Goal: Task Accomplishment & Management: Manage account settings

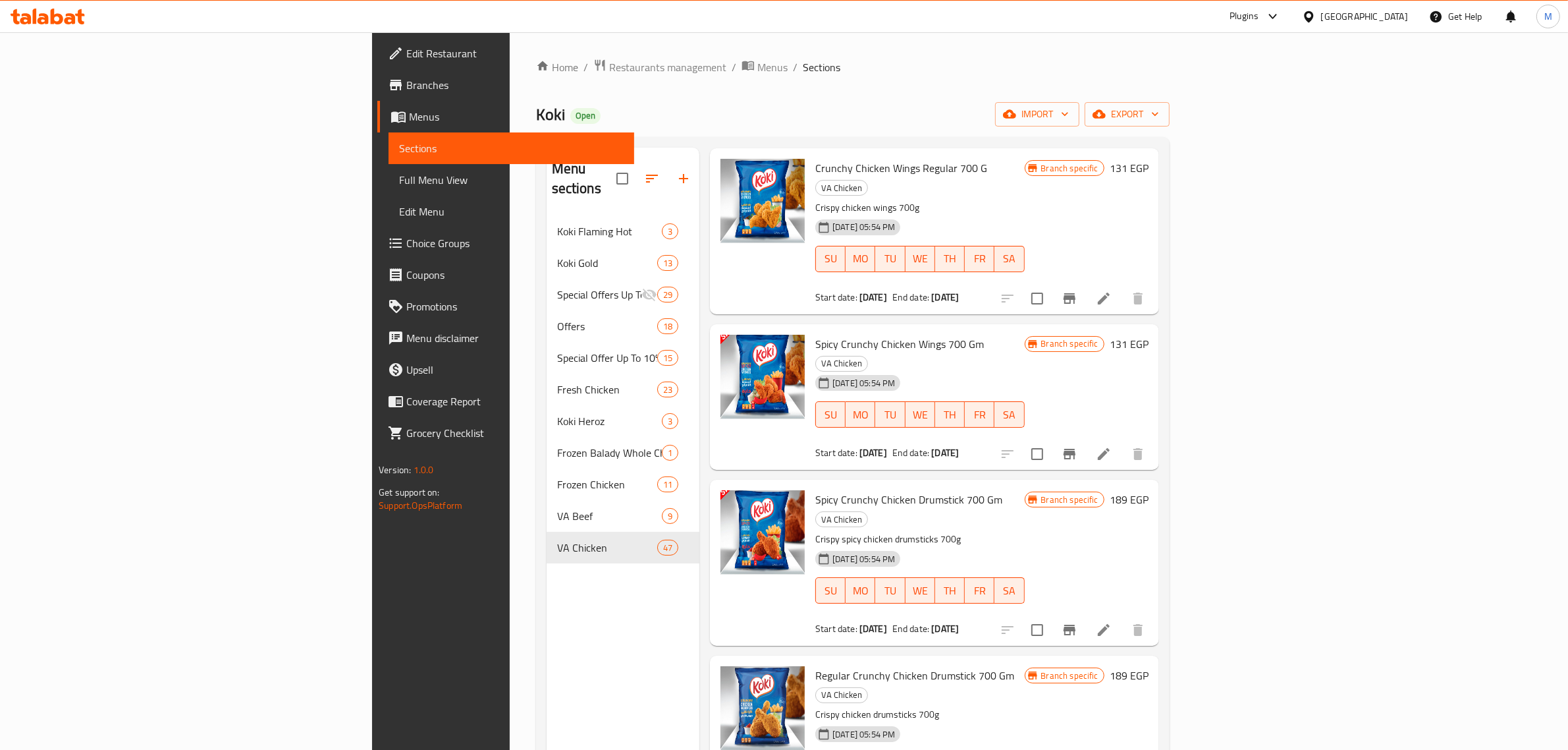
scroll to position [1045, 0]
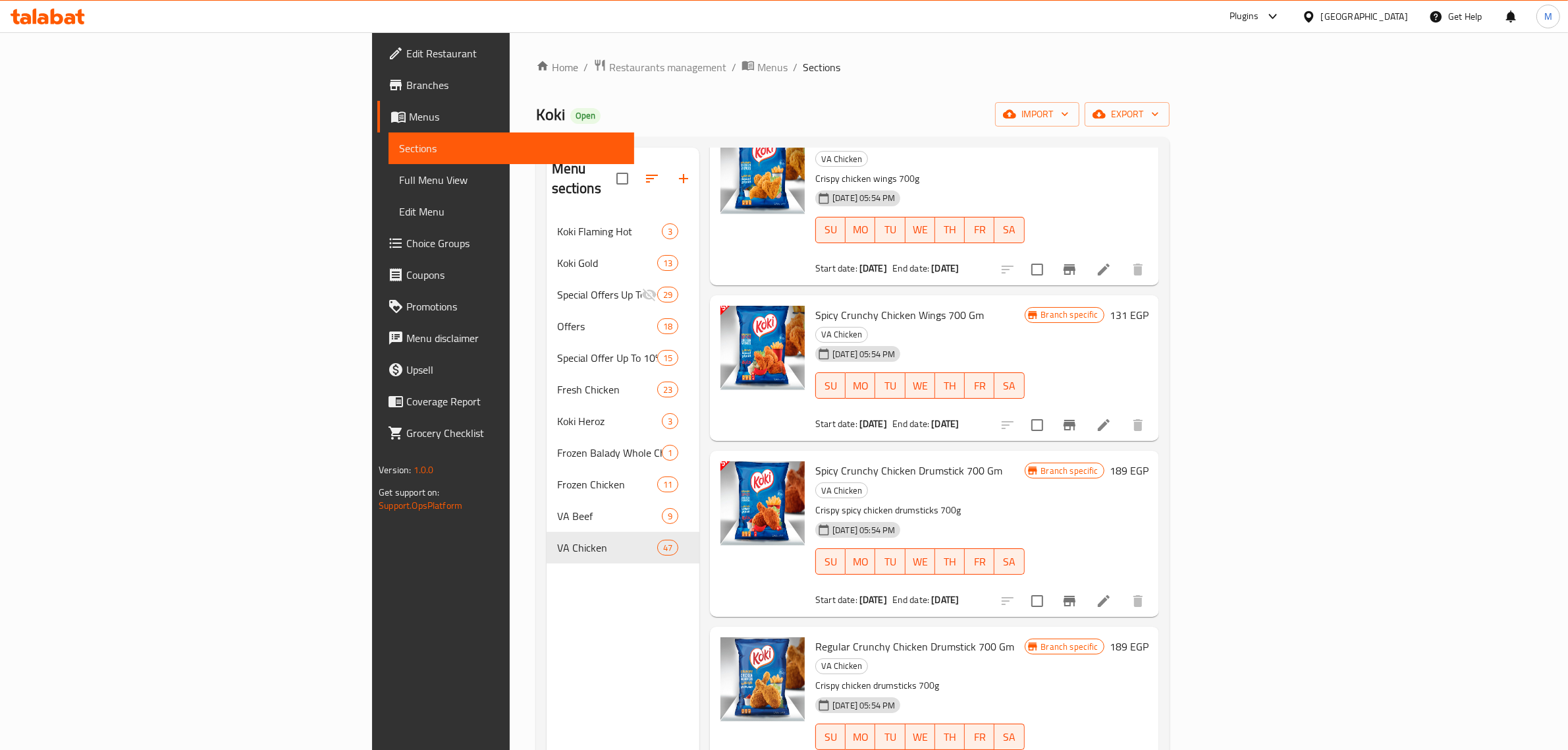
click at [1024, 306] on h6 "Spicy Crunchy Chicken Wings 700 Gm VA Chicken" at bounding box center [920, 324] width 209 height 37
click at [1159, 111] on span "export" at bounding box center [1127, 113] width 64 height 16
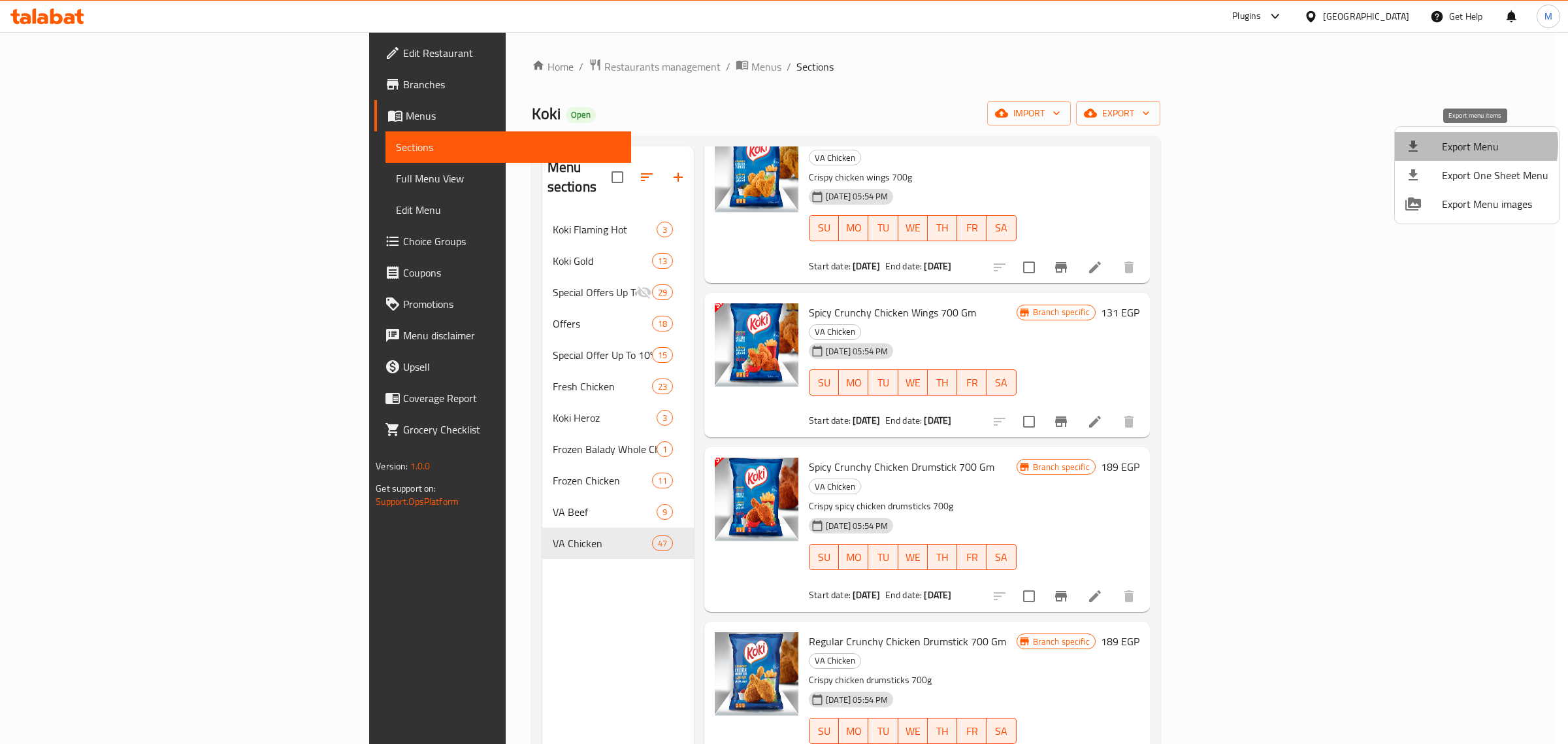
click at [1464, 145] on span "Export Menu" at bounding box center [1495, 146] width 106 height 15
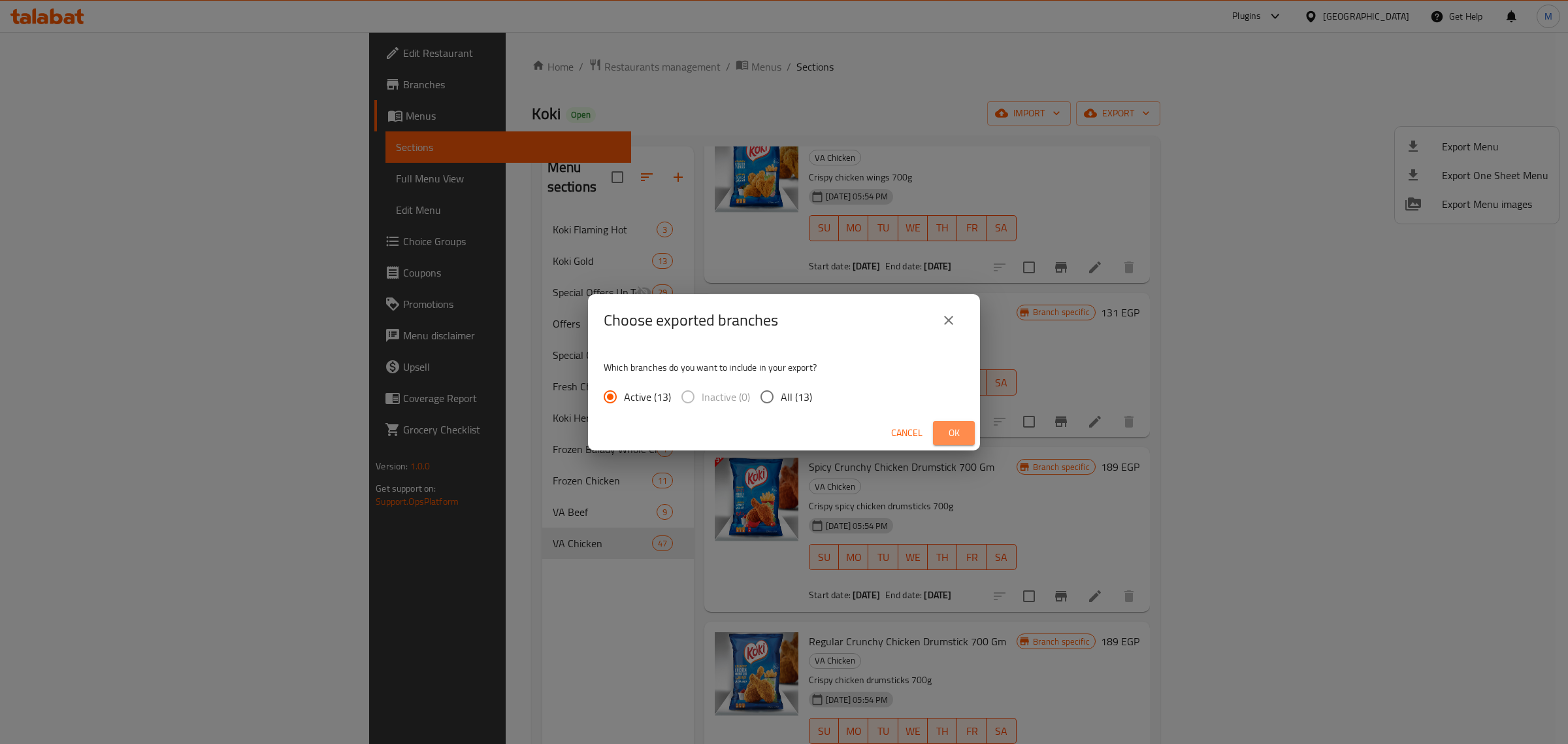
click at [972, 432] on button "Ok" at bounding box center [953, 433] width 42 height 24
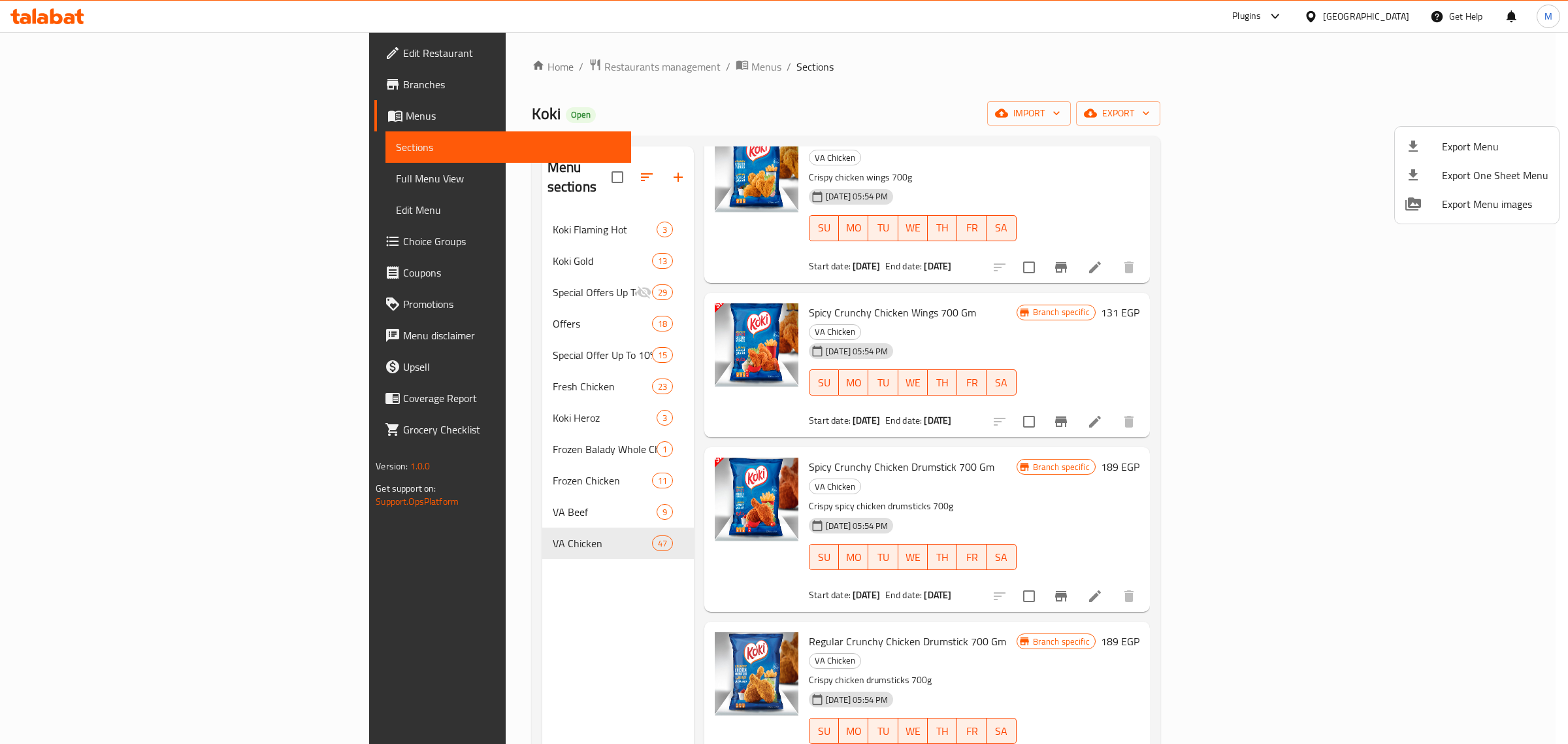
click at [951, 247] on div at bounding box center [784, 372] width 1568 height 744
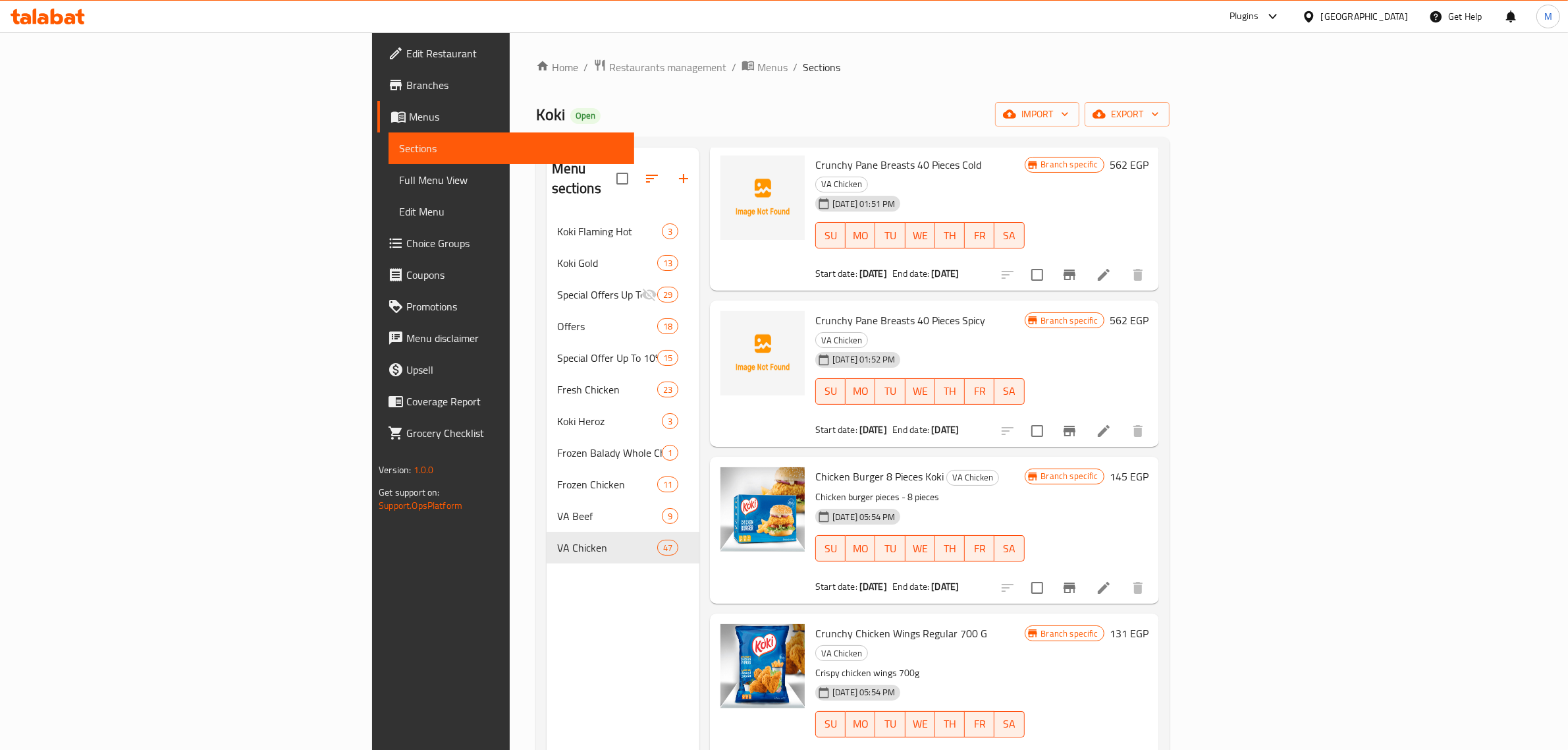
scroll to position [5654, 0]
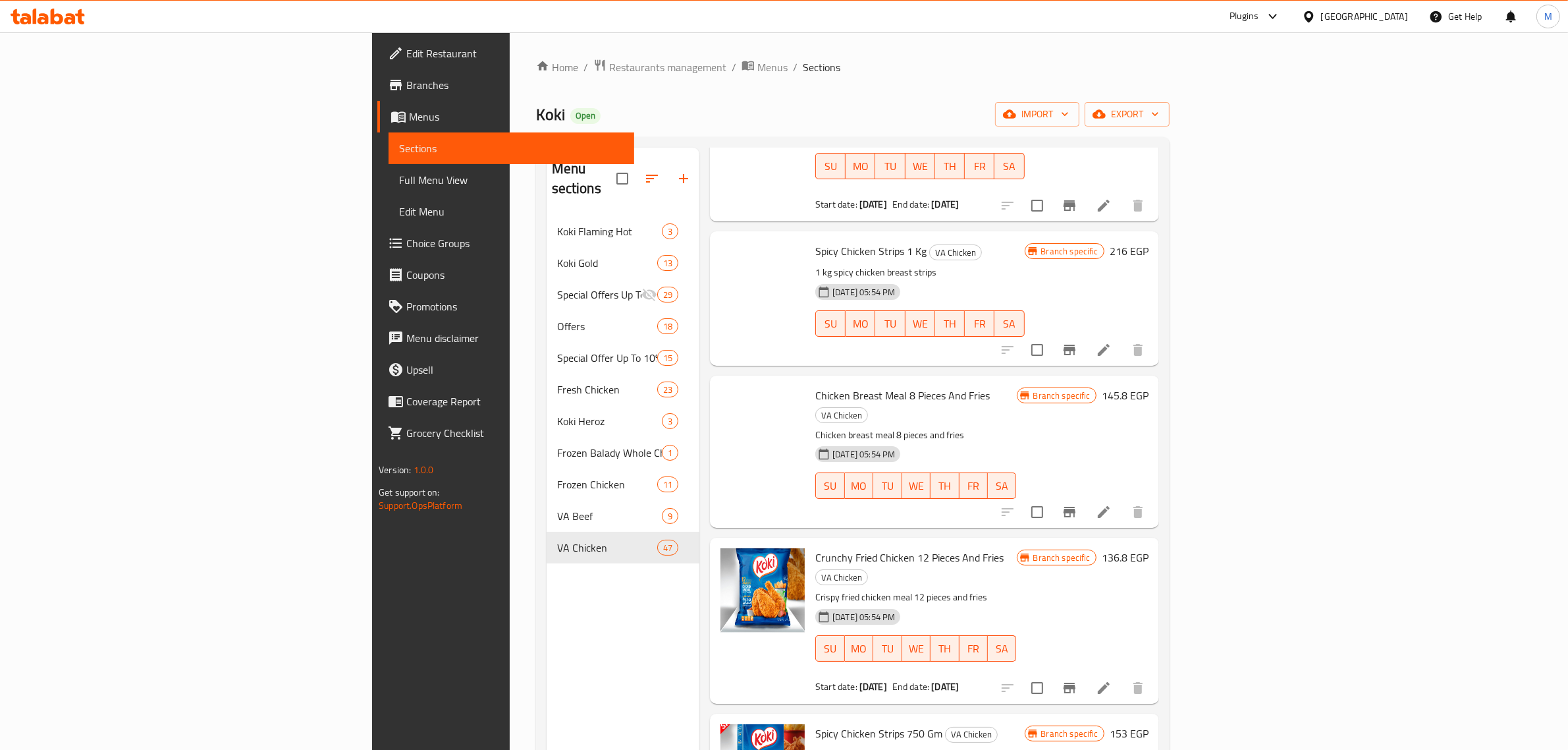
copy h6 "Crunchy Nuggets 20 Pieces"
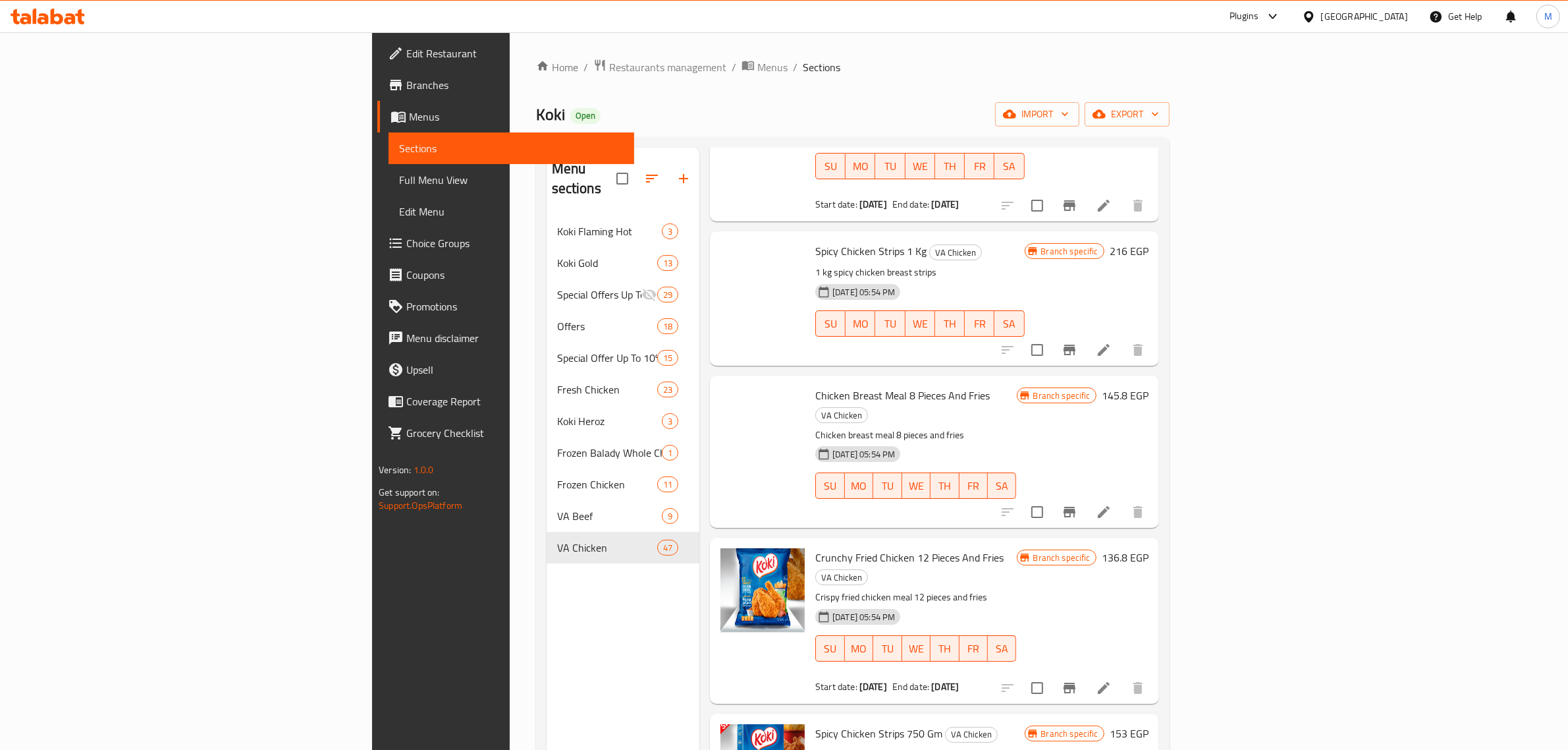
scroll to position [4449, 0]
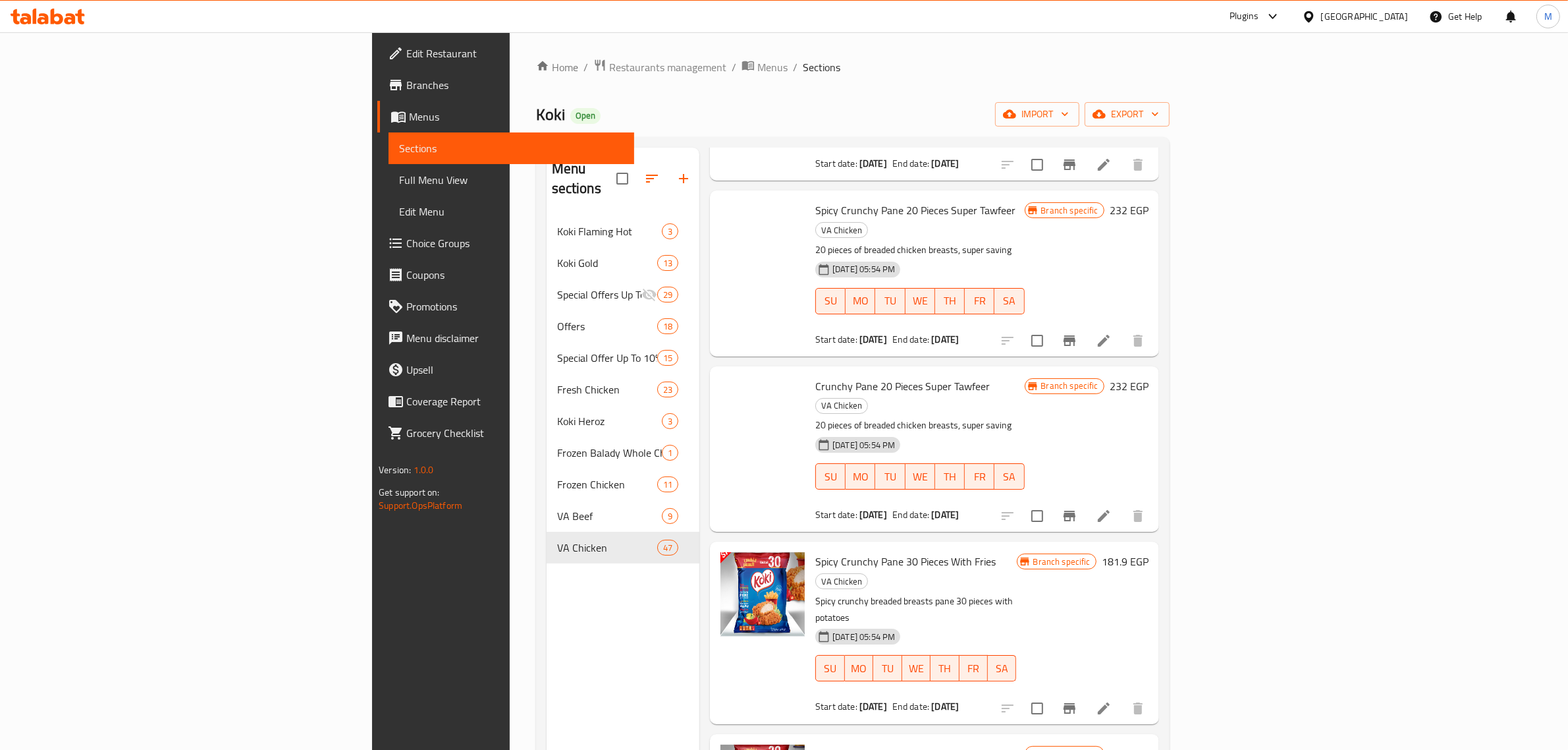
copy span "Crunchy Nuggets 60 Pieces And Fries"
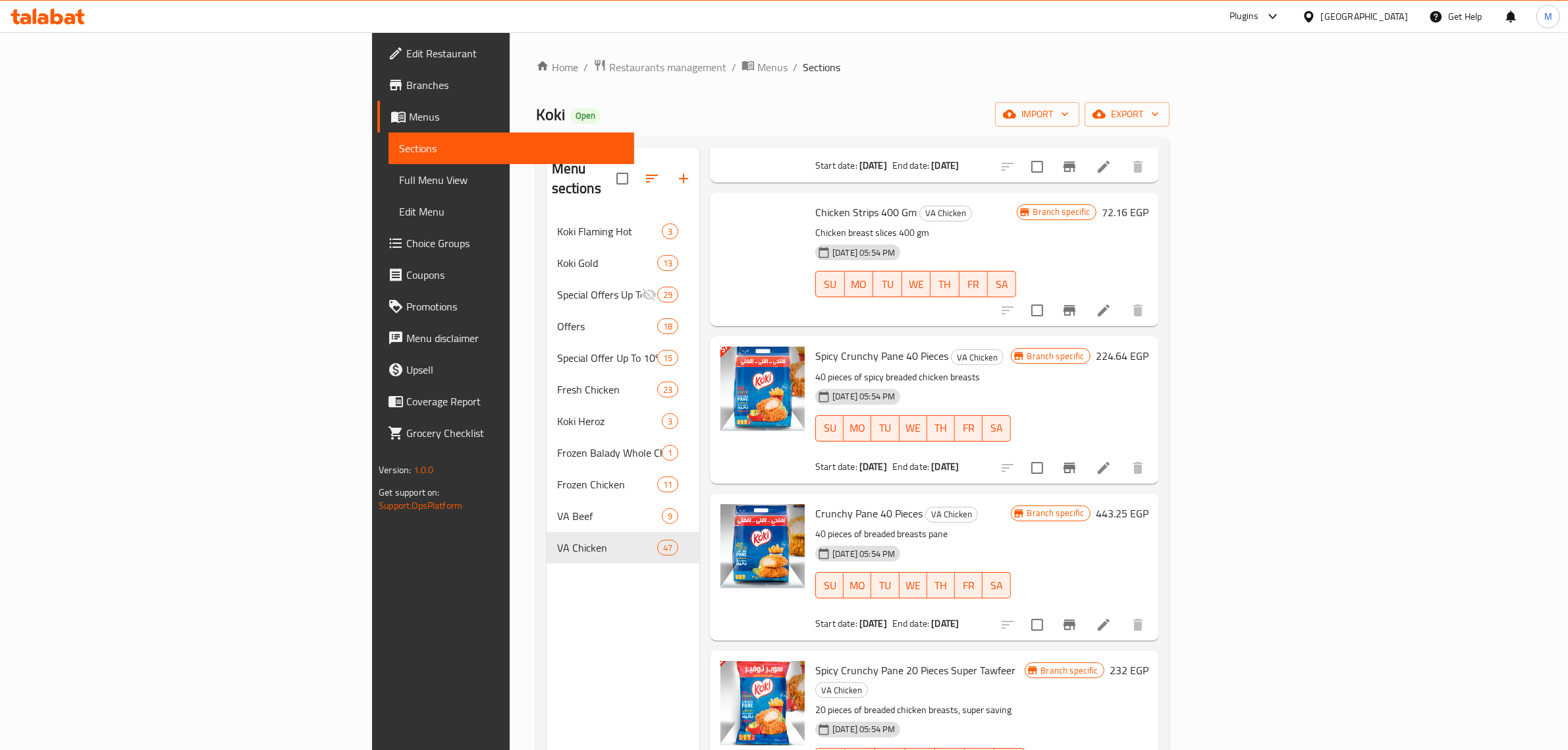
scroll to position [3955, 0]
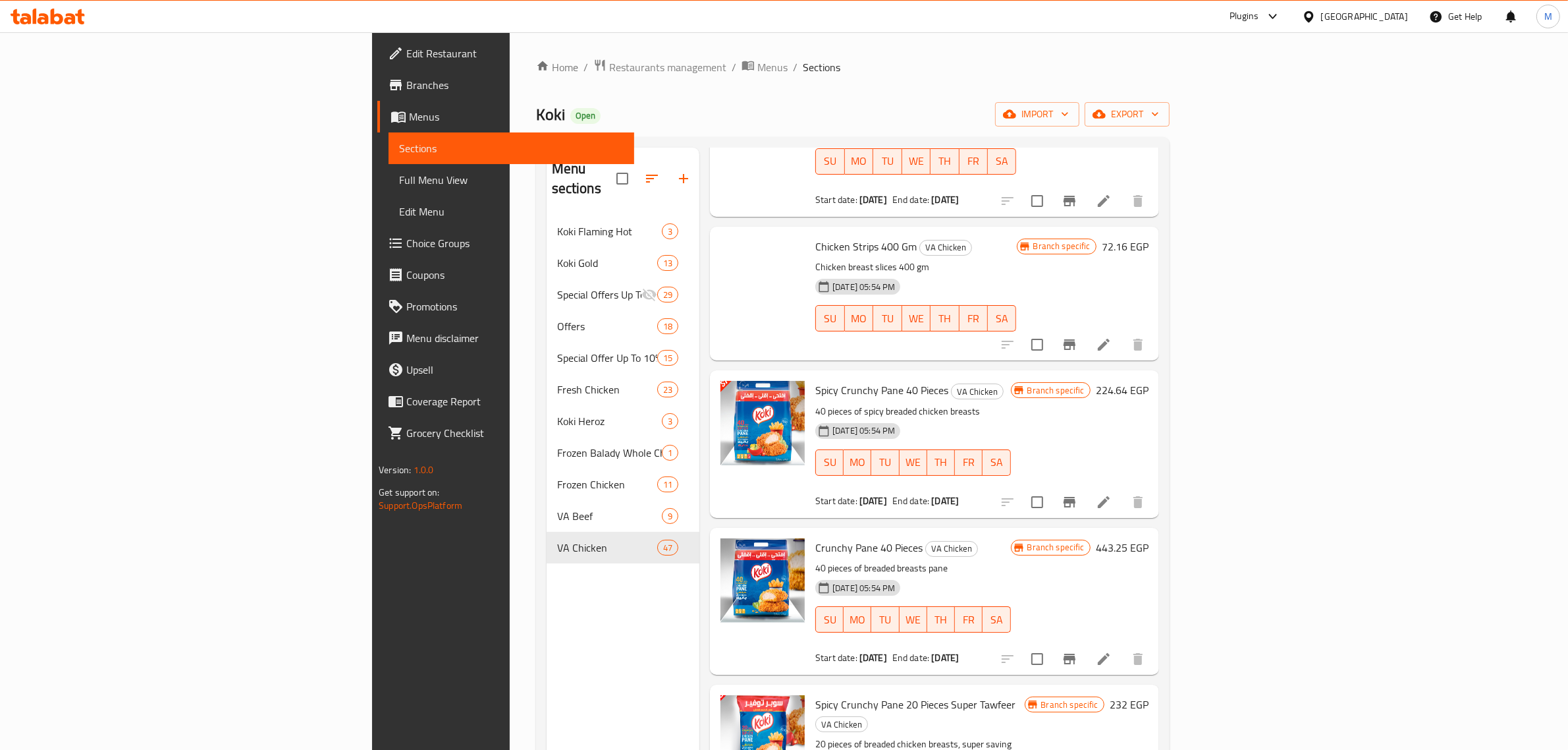
click at [1010, 539] on h6 "Crunchy Pane 40 Pieces VA Chicken" at bounding box center [913, 547] width 195 height 18
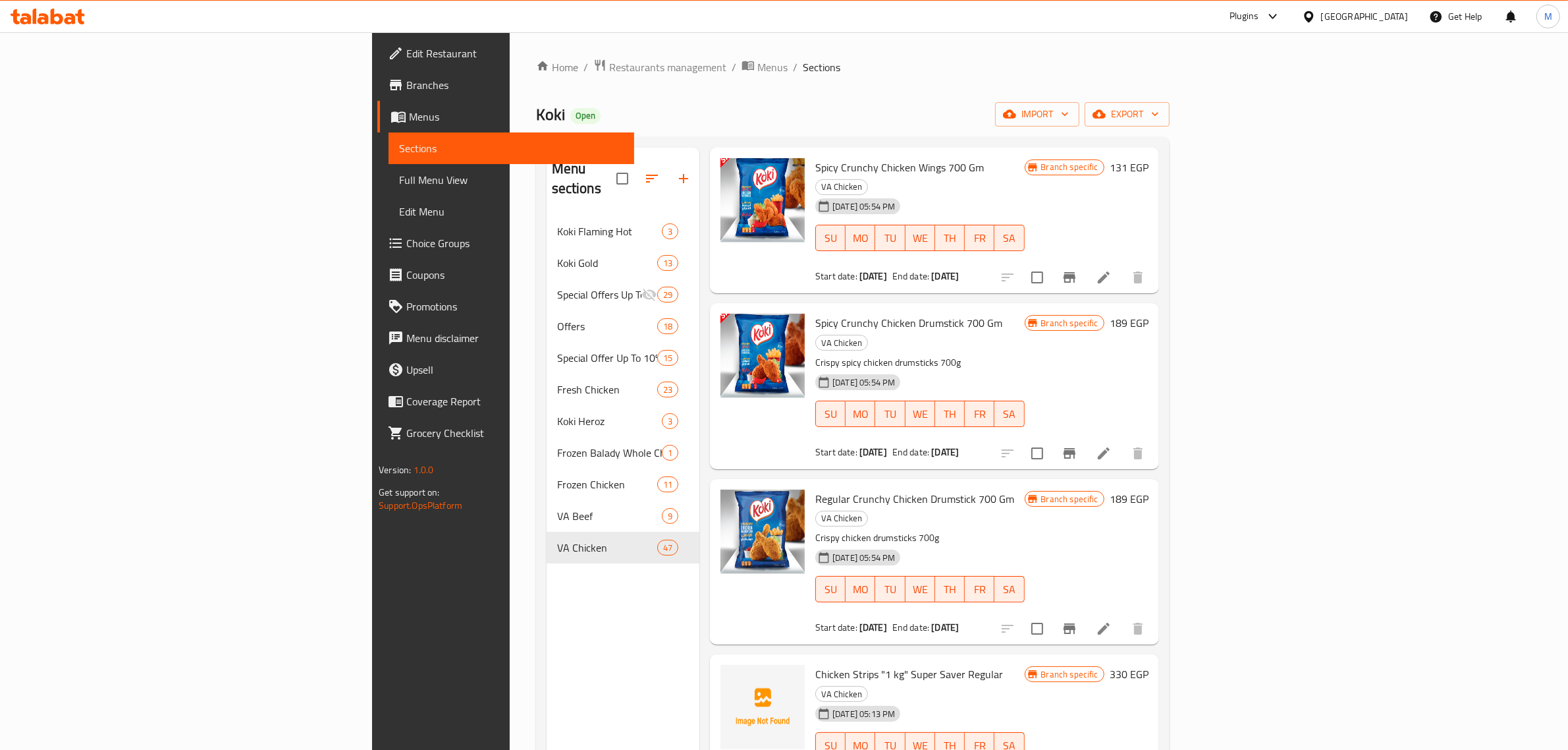
scroll to position [0, 0]
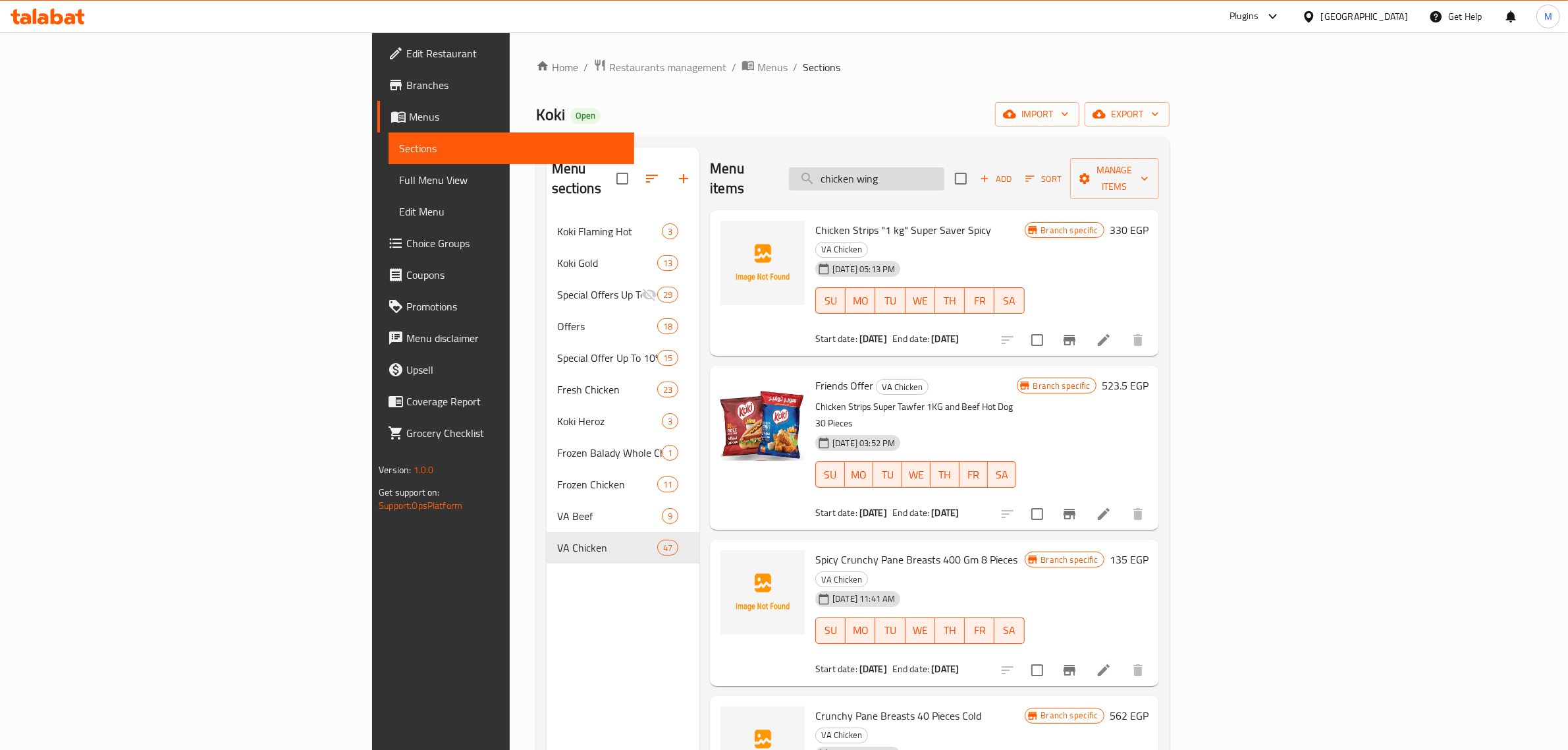
click at [945, 169] on input "chicken wing" at bounding box center [867, 178] width 156 height 23
paste input "koki gold chicken tenders"
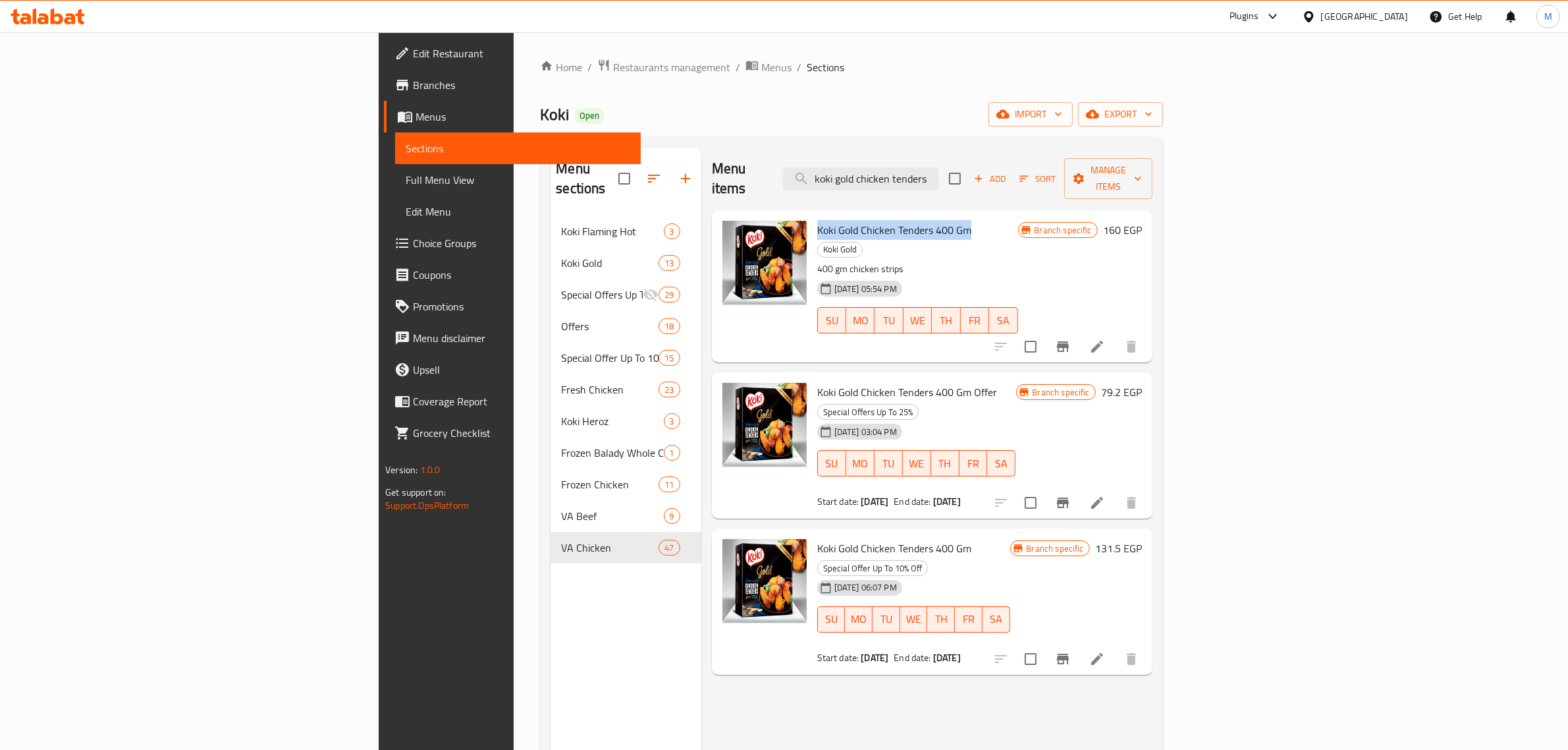
drag, startPoint x: 874, startPoint y: 210, endPoint x: 725, endPoint y: 213, distance: 149.0
click at [817, 220] on span "Koki Gold Chicken Tenders 400 Gm" at bounding box center [894, 230] width 154 height 20
copy span "Koki Gold Chicken Tenders 400 Gm"
click at [939, 170] on input "koki gold chicken tenders" at bounding box center [861, 178] width 156 height 23
paste input "Koki Beef Oriental Sausages 350 Gm"
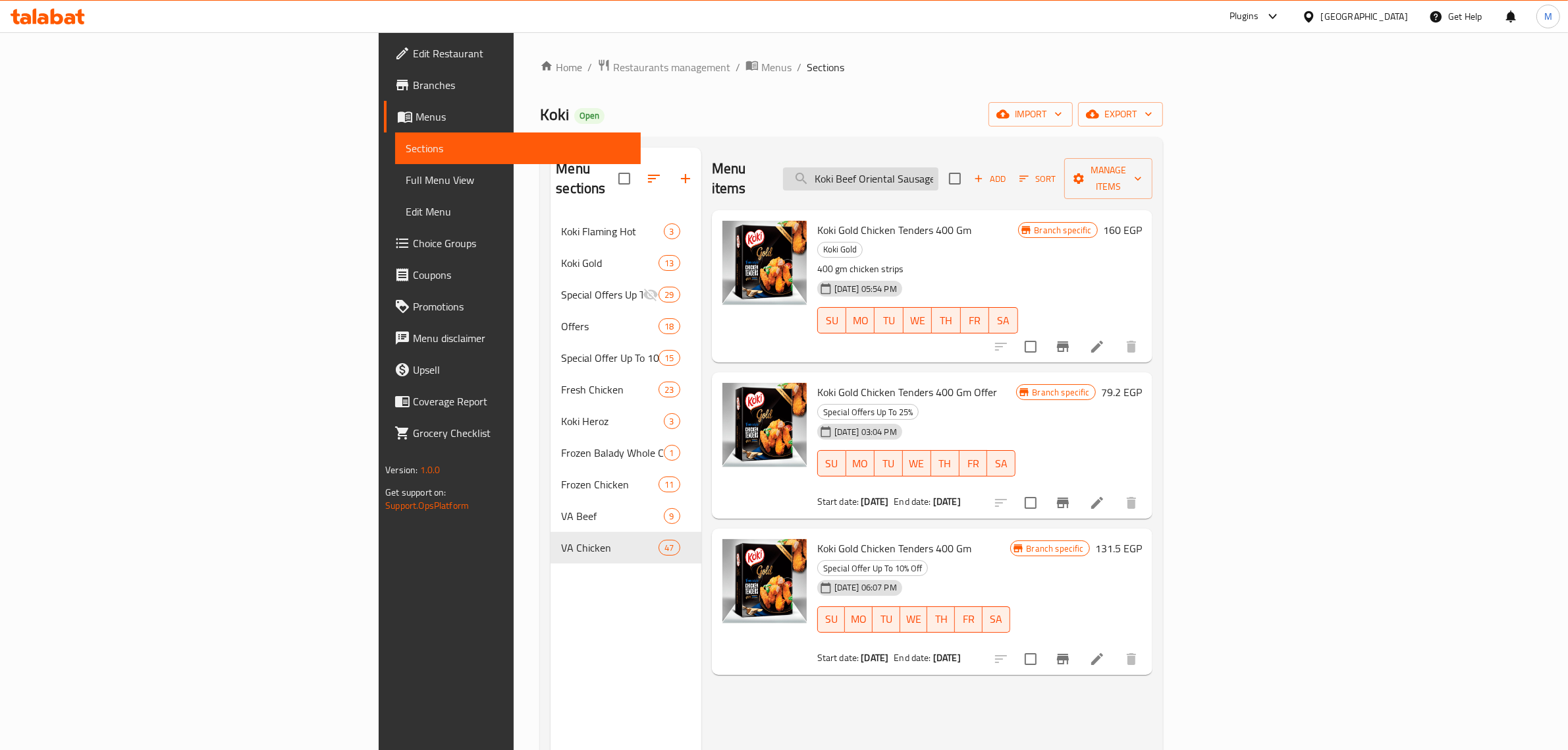
scroll to position [0, 43]
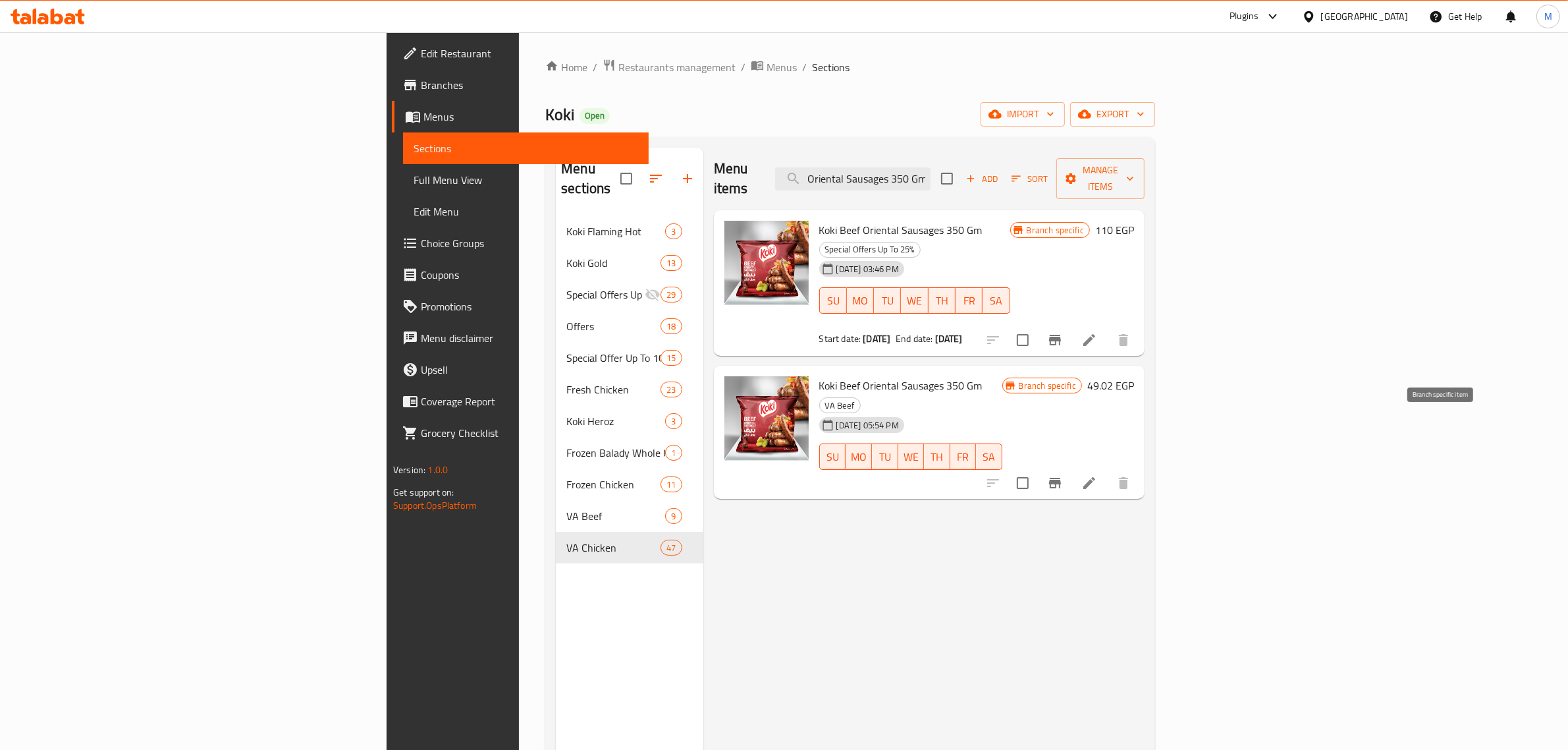
type input "Koki Beef Oriental Sausages 350 Gm"
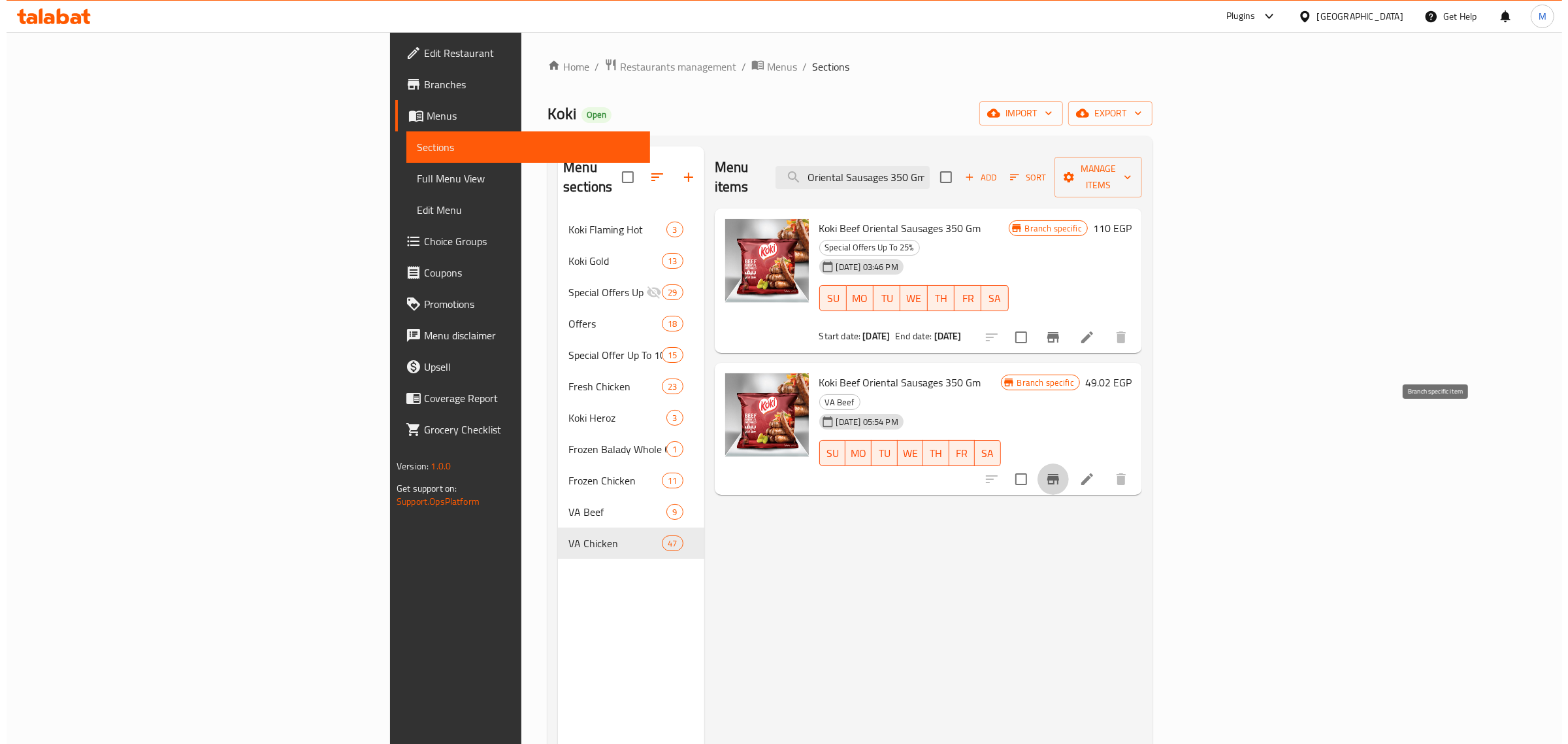
scroll to position [0, 0]
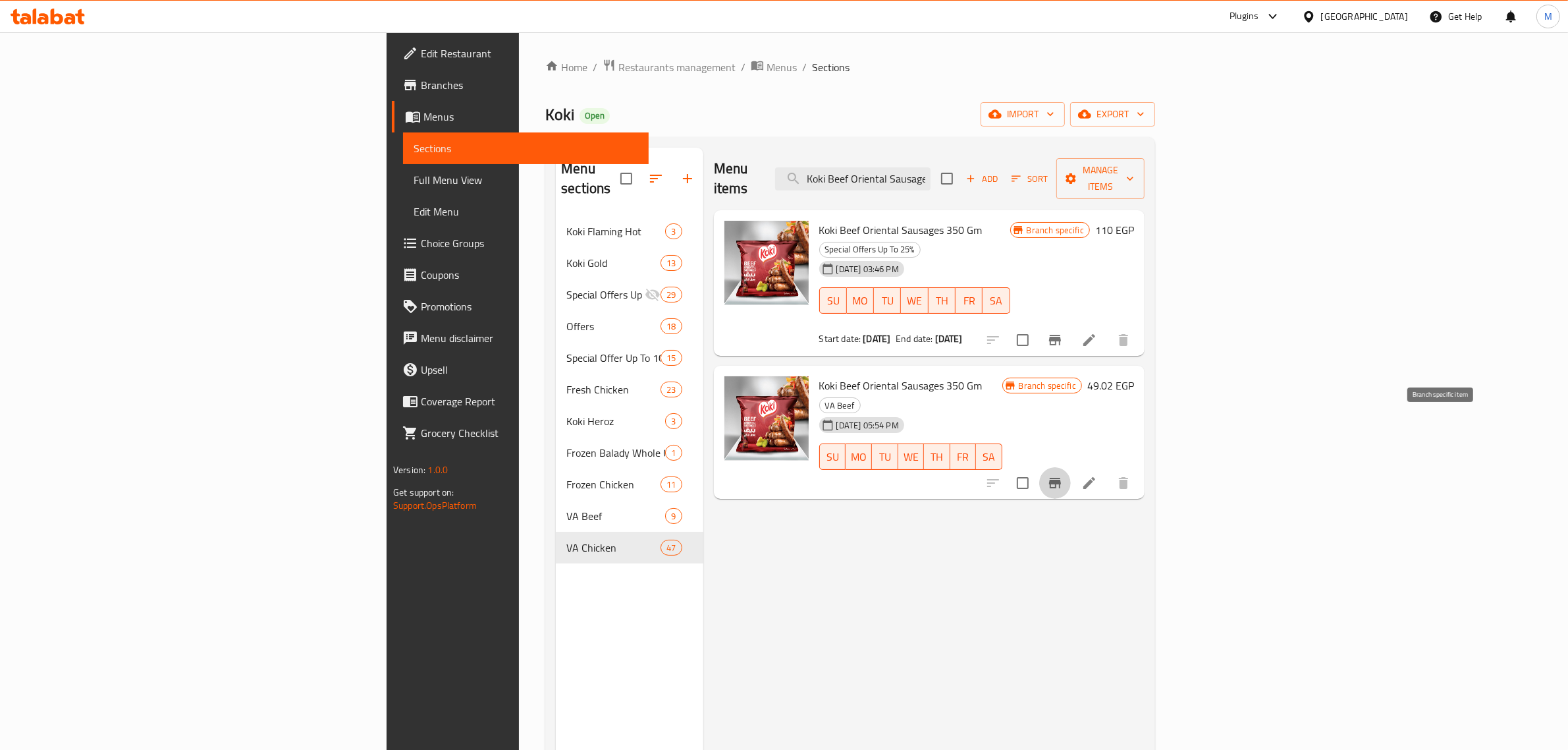
click at [1063, 475] on icon "Branch-specific-item" at bounding box center [1055, 482] width 16 height 16
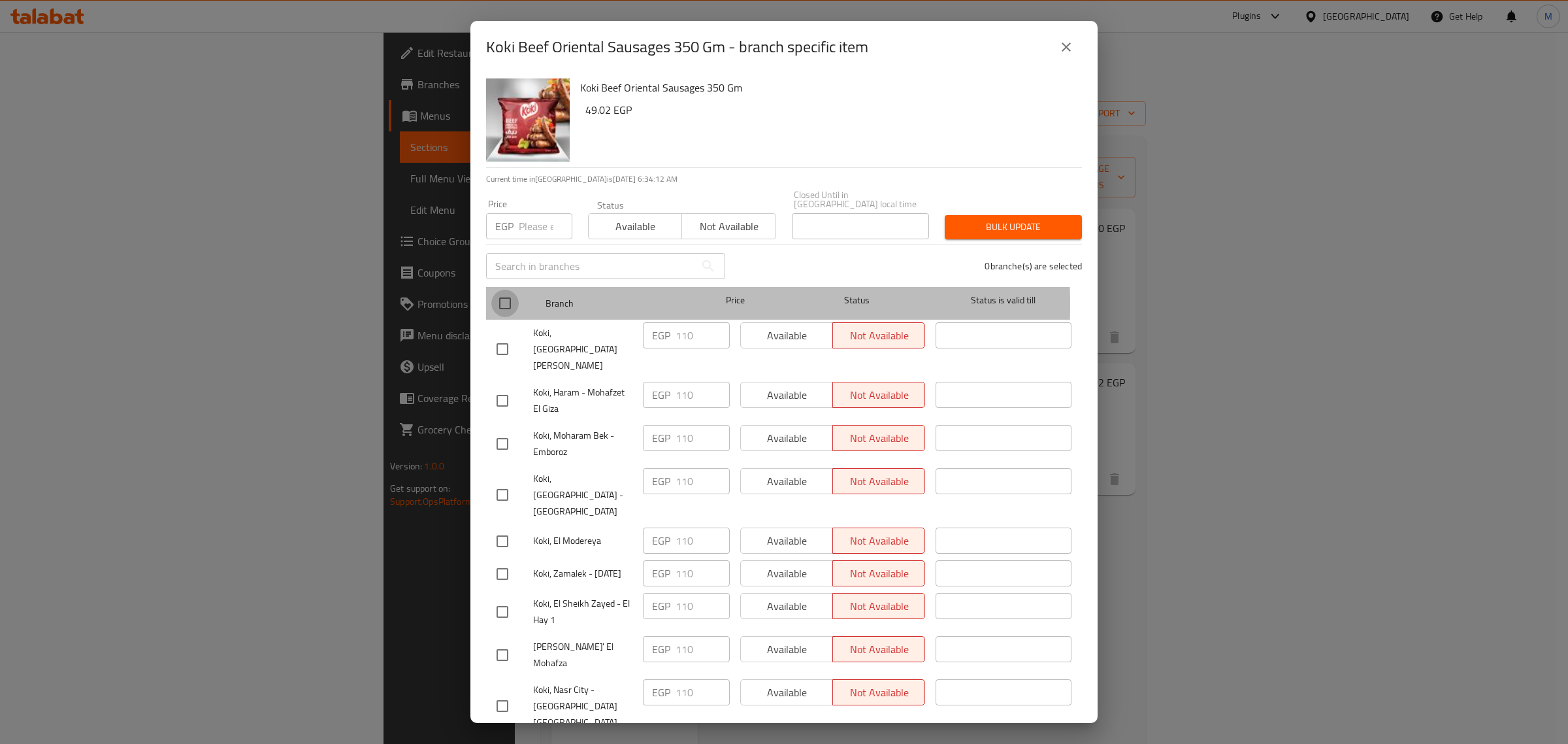
click at [505, 296] on input "checkbox" at bounding box center [505, 303] width 27 height 27
checkbox input "true"
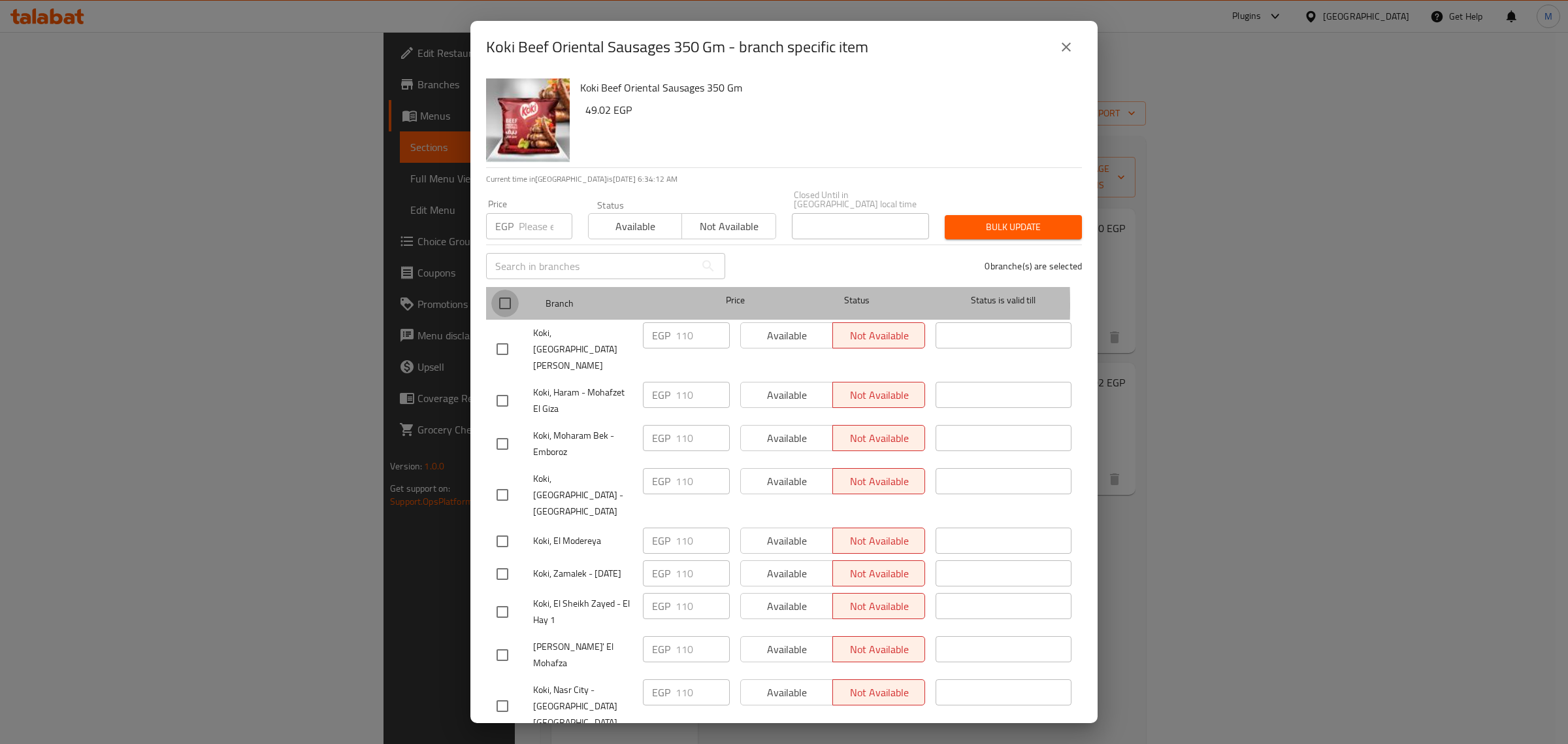
checkbox input "true"
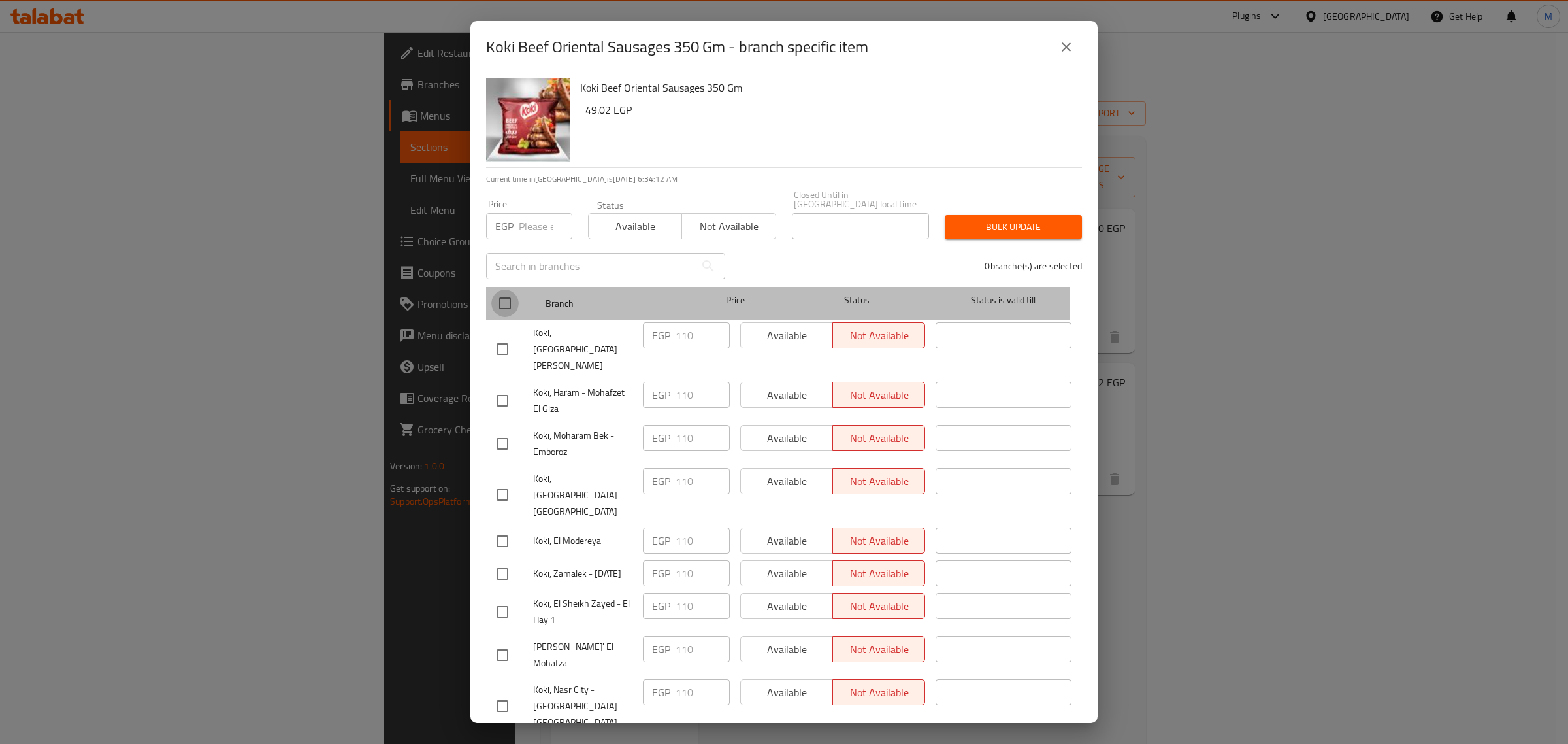
checkbox input "true"
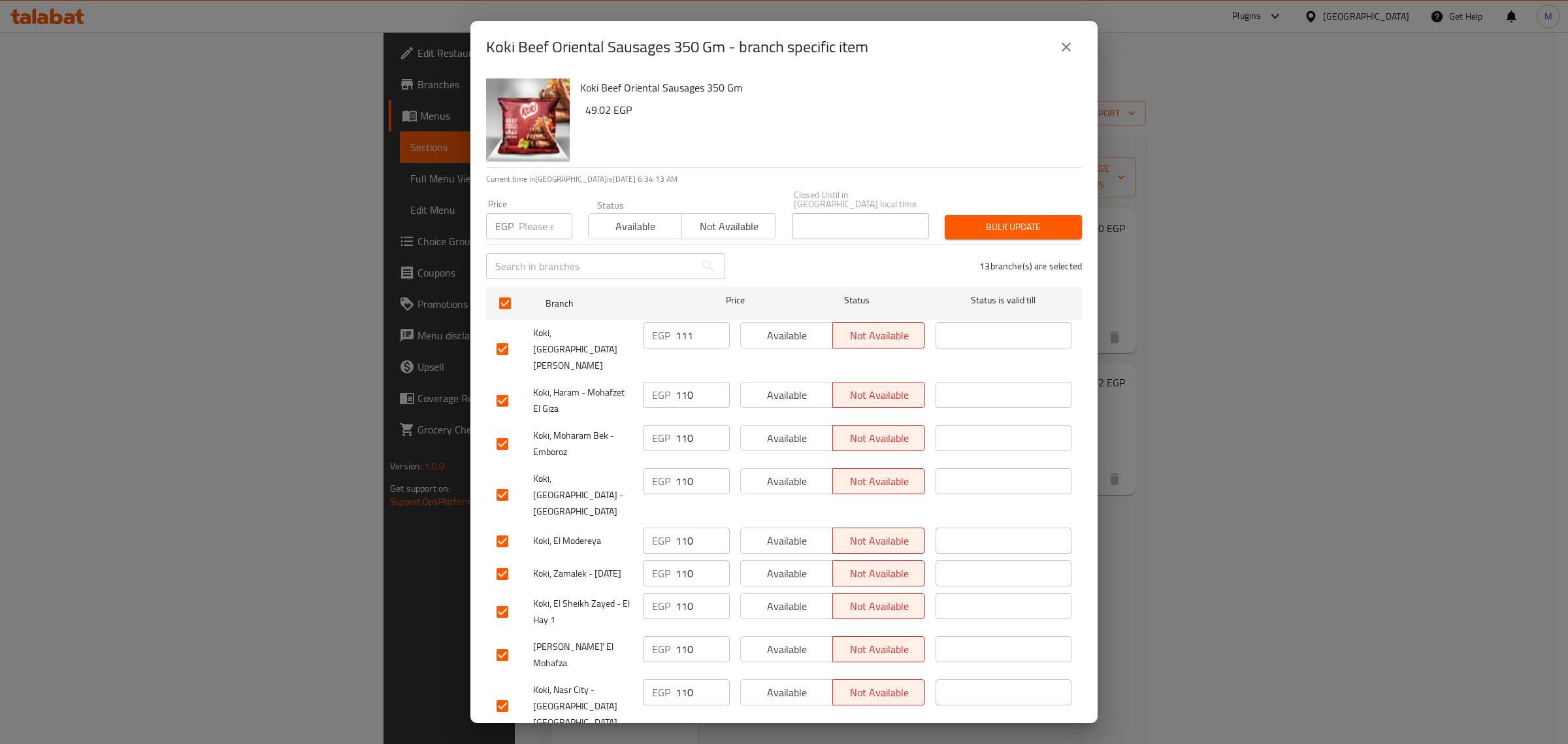
click at [708, 322] on input "111" at bounding box center [702, 335] width 54 height 26
click at [717, 329] on input "111" at bounding box center [702, 335] width 54 height 26
type input "110"
click at [712, 332] on input "110" at bounding box center [702, 335] width 54 height 26
click at [534, 223] on input "number" at bounding box center [545, 226] width 53 height 26
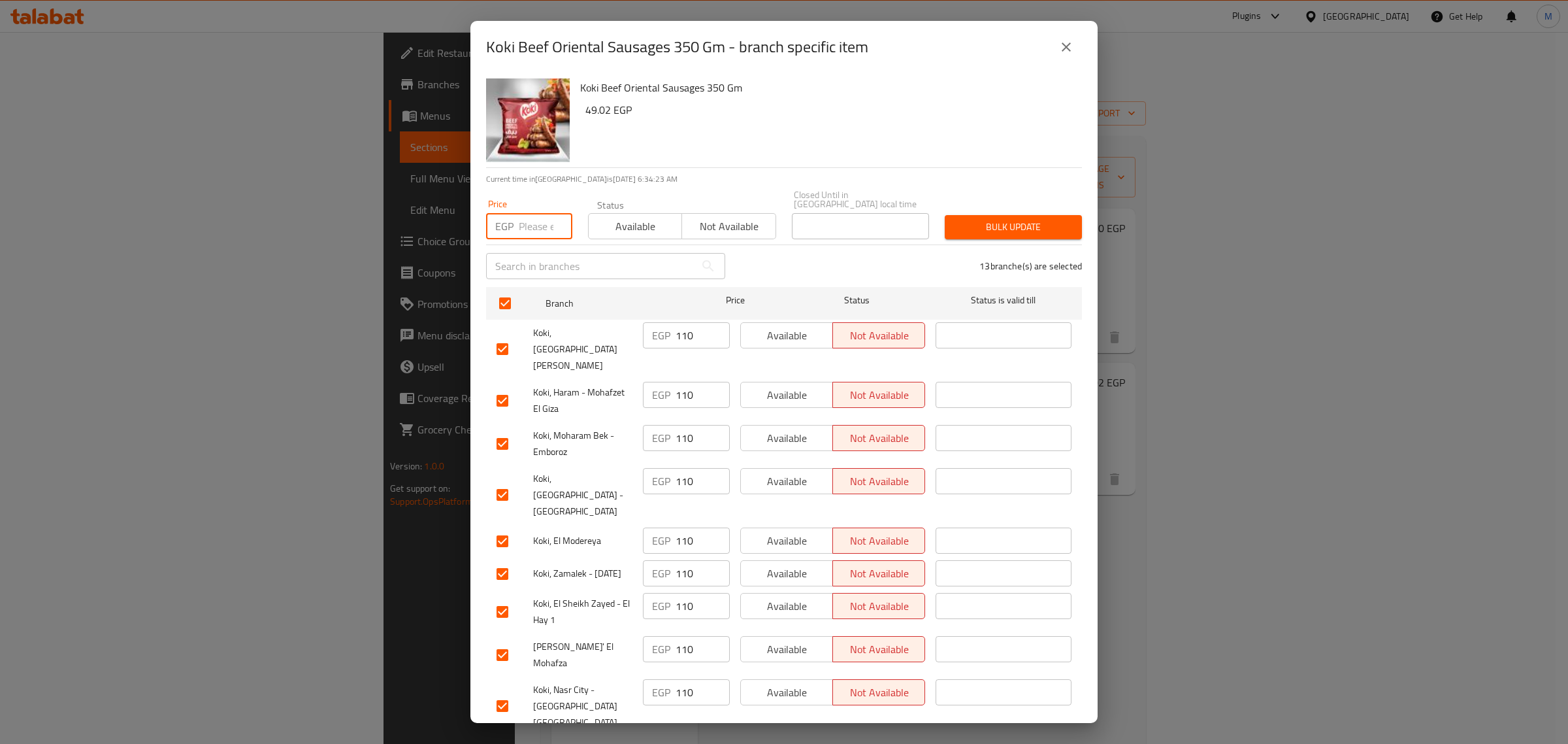
paste input "110"
type input "110"
click at [629, 217] on span "Available" at bounding box center [635, 227] width 83 height 19
click at [972, 219] on span "Bulk update" at bounding box center [1012, 227] width 116 height 16
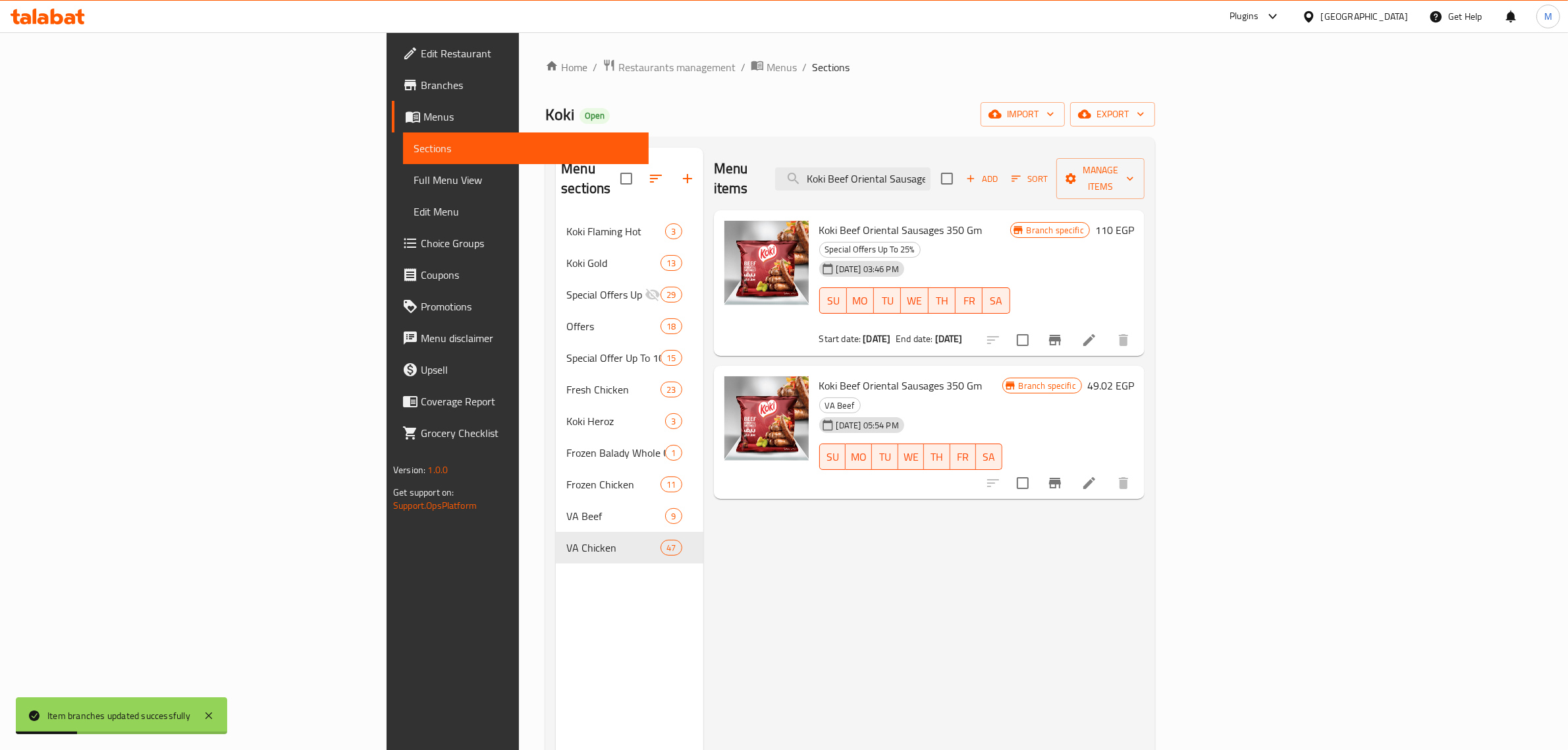
click at [1134, 376] on h6 "49.02 EGP" at bounding box center [1111, 385] width 47 height 18
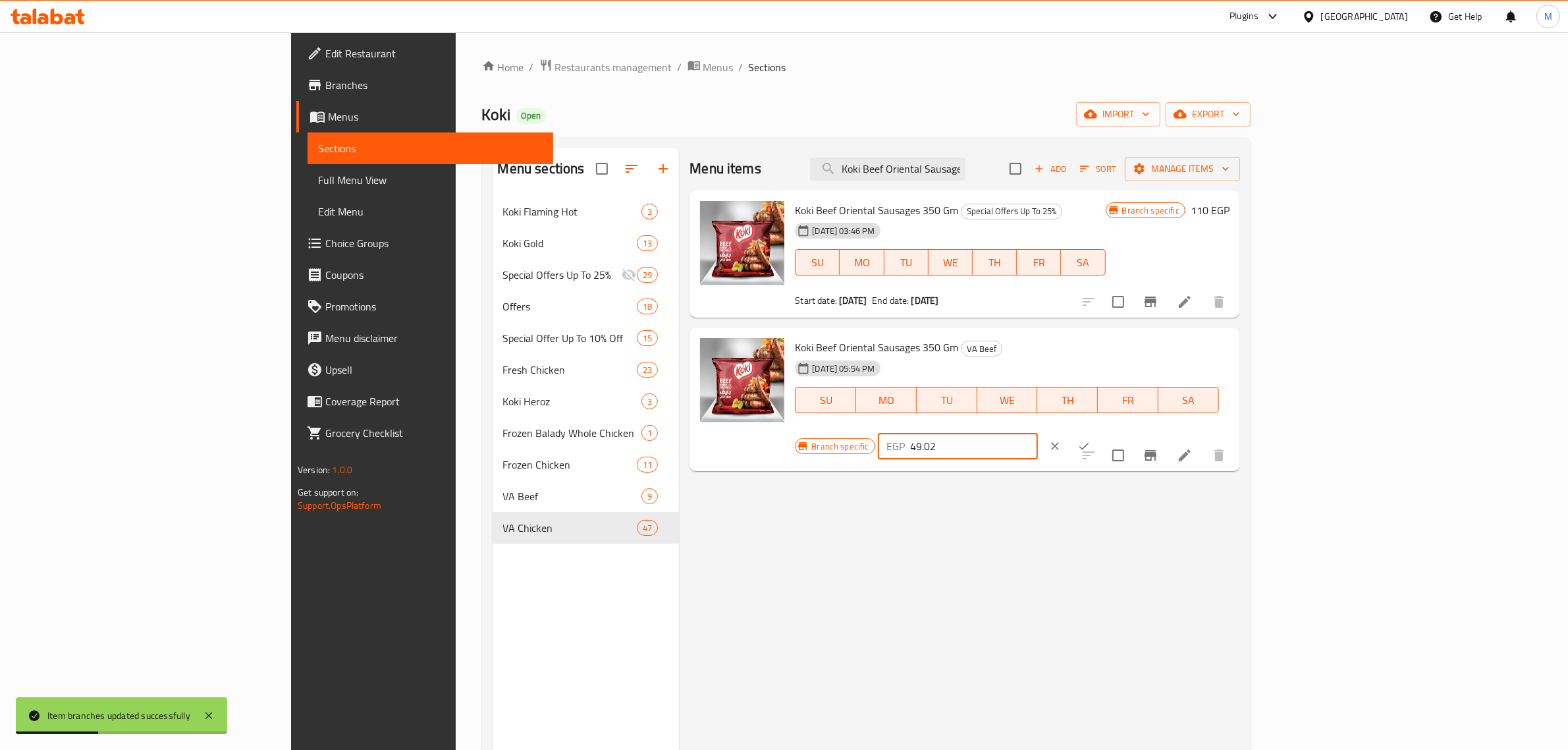
click at [1038, 433] on input "49.02" at bounding box center [974, 446] width 127 height 26
paste input "110"
type input "110"
click at [1091, 439] on icon "ok" at bounding box center [1084, 445] width 13 height 13
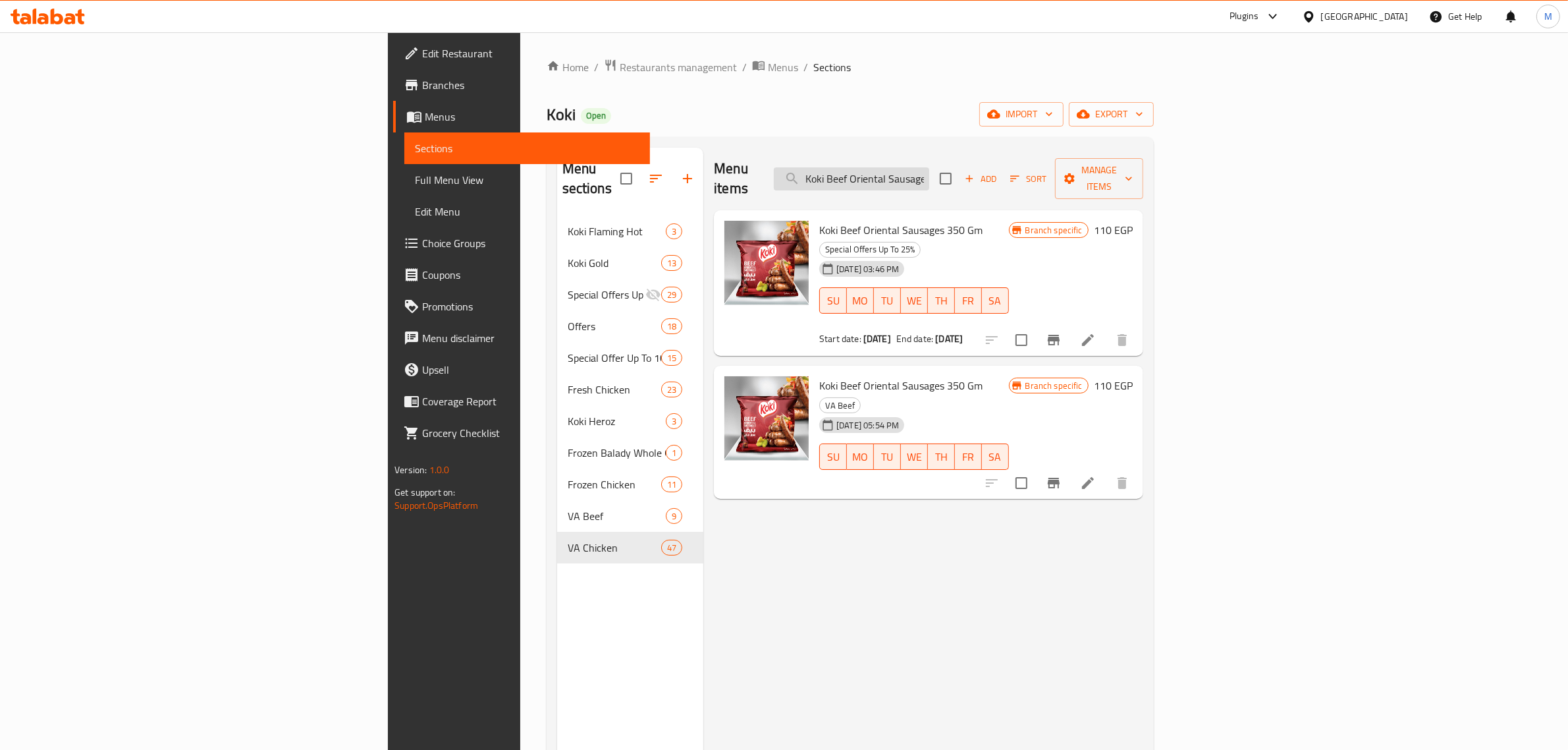
click at [929, 172] on input "Koki Beef Oriental Sausages 350 Gm" at bounding box center [852, 178] width 156 height 23
paste input "Burger 1 Kilo"
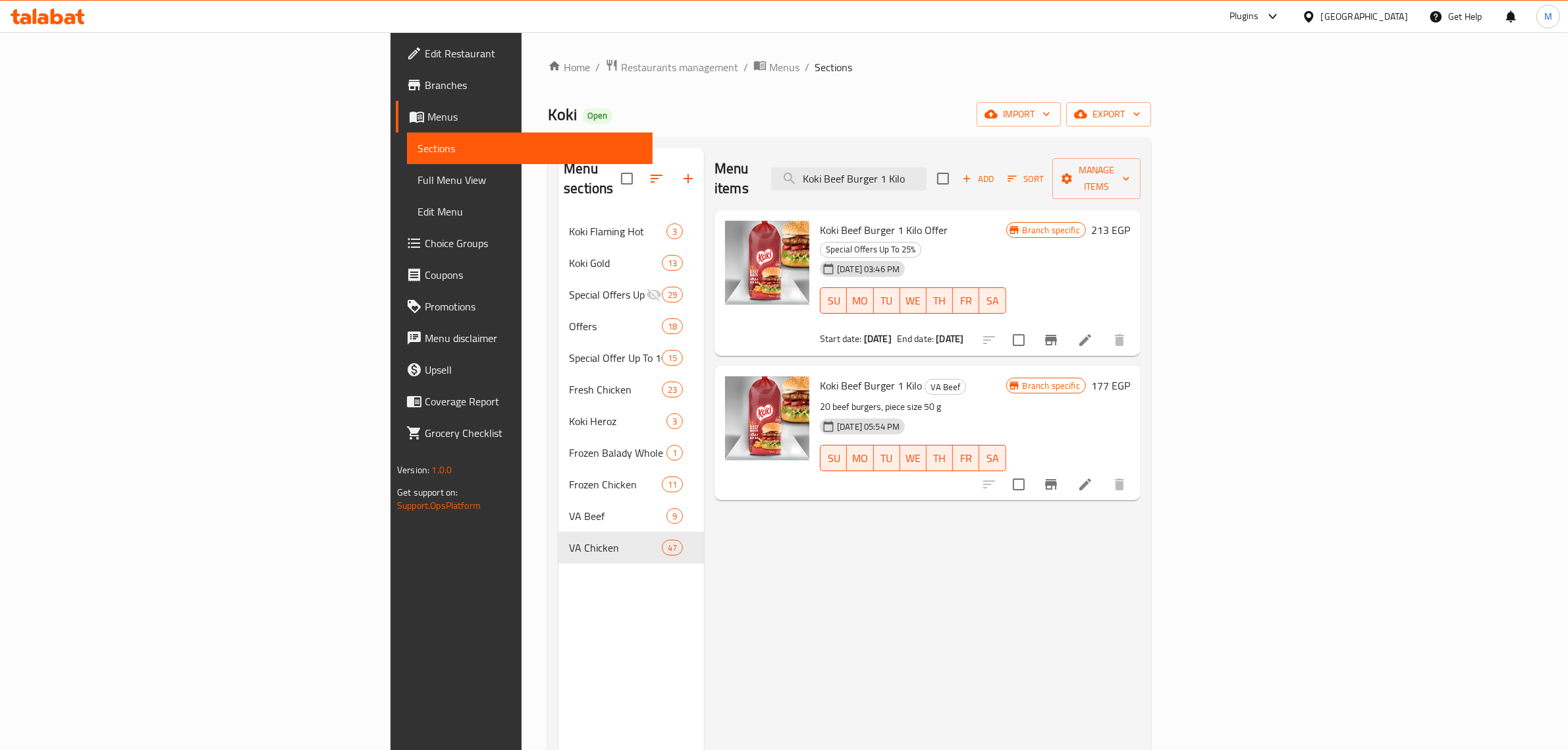
type input "Koki Beef Burger 1 Kilo"
click at [1130, 221] on h6 "213 EGP" at bounding box center [1111, 230] width 39 height 18
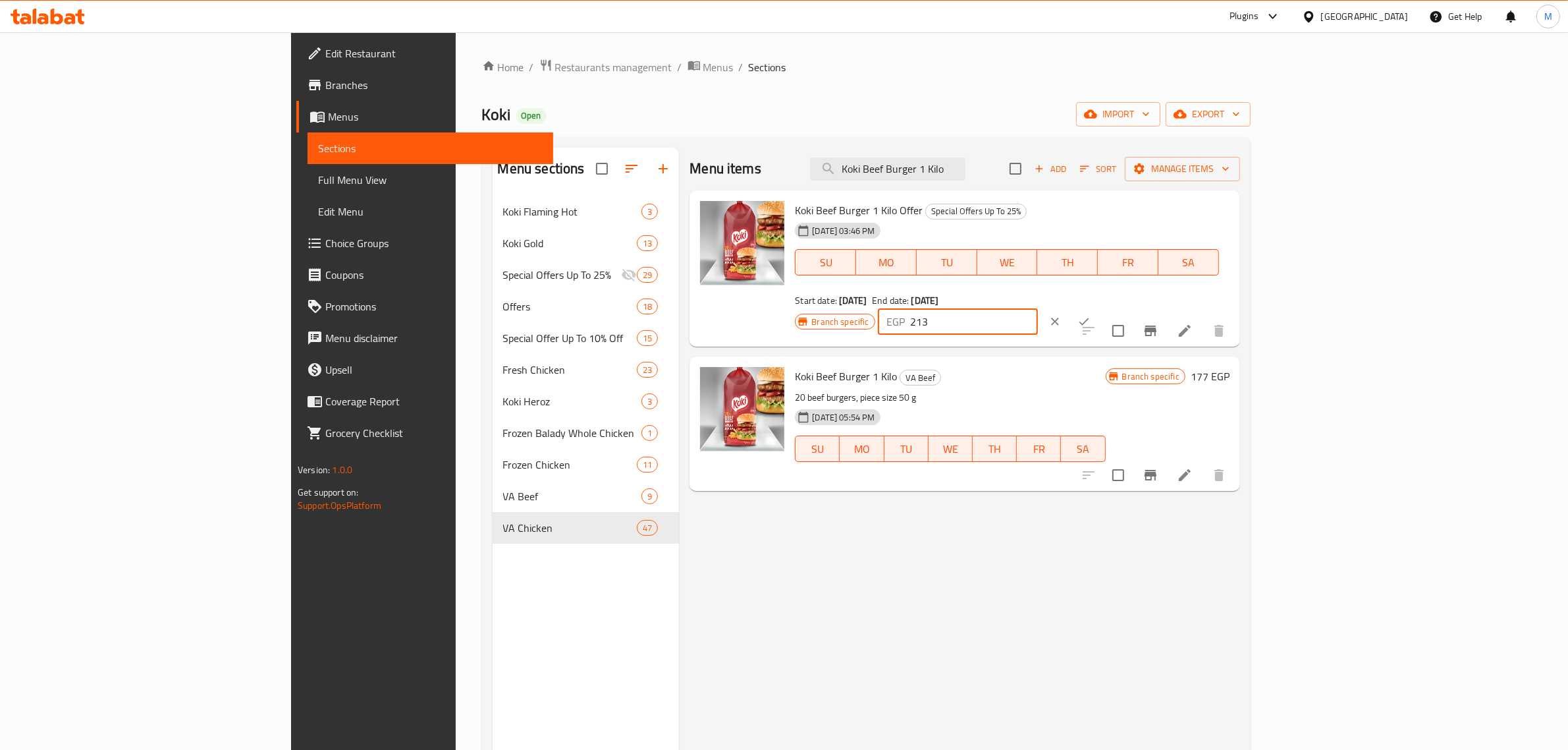
click at [1038, 308] on input "213" at bounding box center [974, 321] width 127 height 26
click at [1229, 367] on h6 "177 EGP" at bounding box center [1210, 376] width 39 height 18
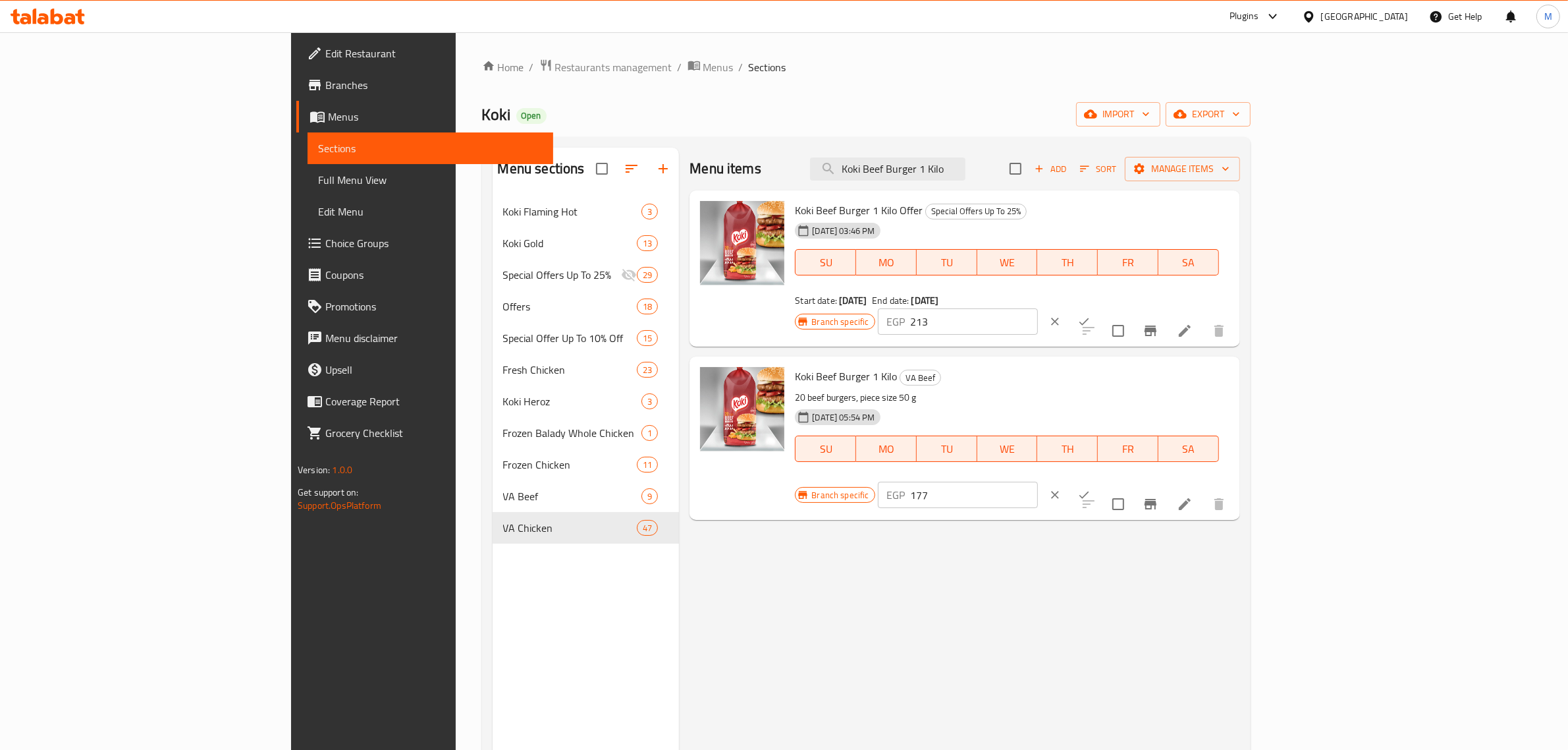
click at [1038, 482] on input "177" at bounding box center [974, 495] width 127 height 26
paste input "213"
type input "213"
click at [1091, 488] on icon "ok" at bounding box center [1084, 495] width 13 height 13
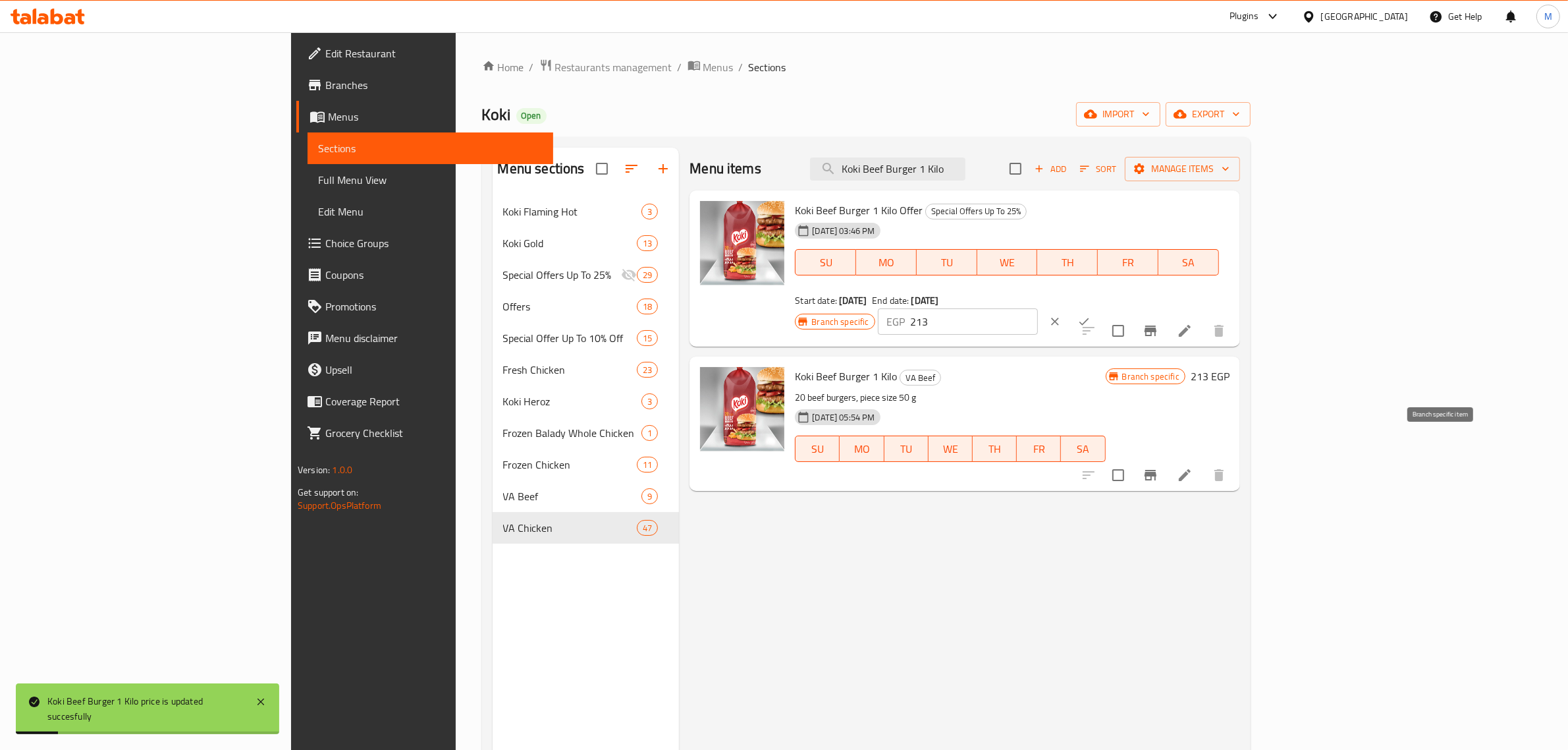
click at [1158, 467] on icon "Branch-specific-item" at bounding box center [1151, 475] width 16 height 16
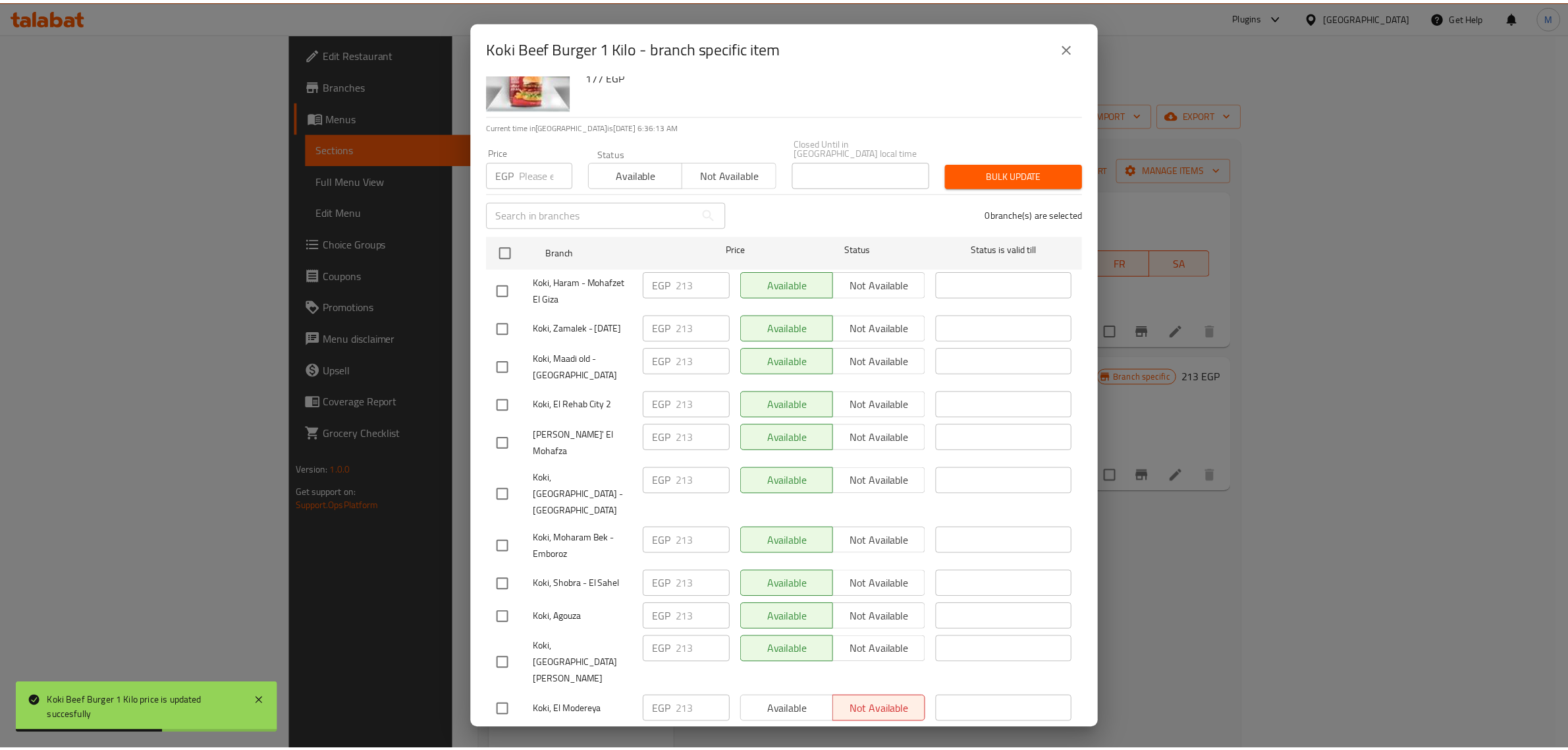
scroll to position [109, 0]
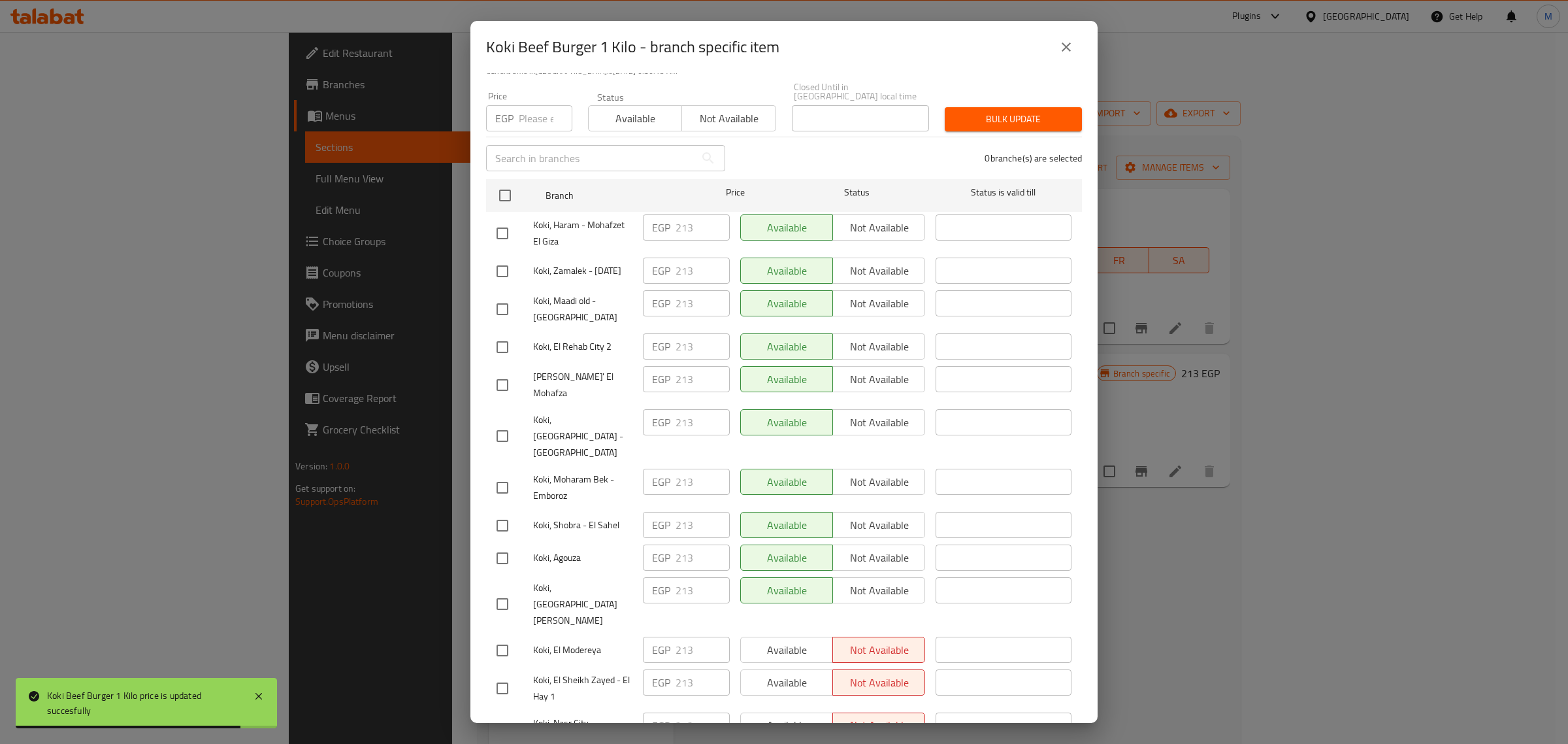
click at [1066, 50] on icon "close" at bounding box center [1066, 47] width 15 height 15
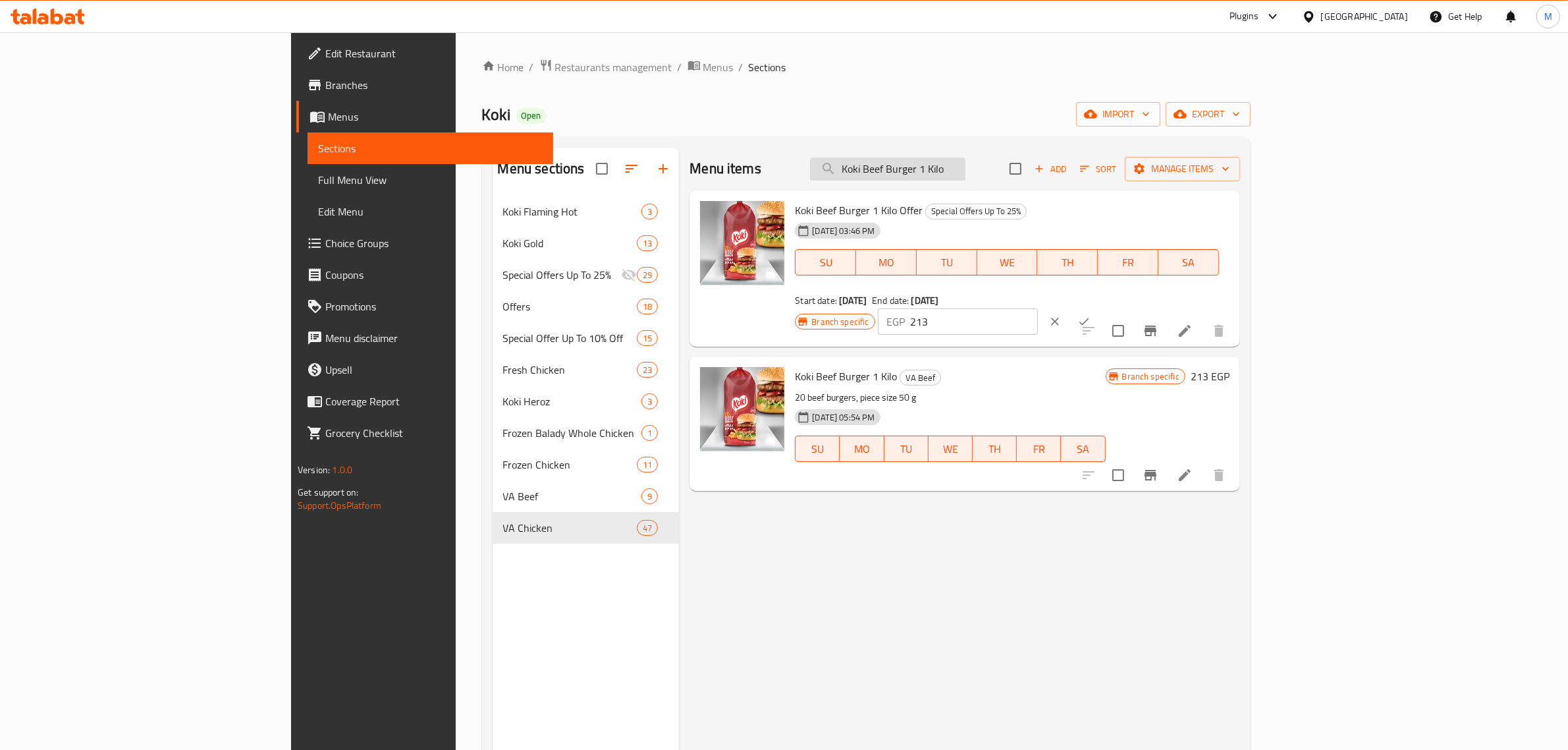
click at [965, 170] on input "Koki Beef Burger 1 Kilo" at bounding box center [888, 169] width 156 height 23
paste input "Beef burger 100 gm jumbo 15 pieces koki beef"
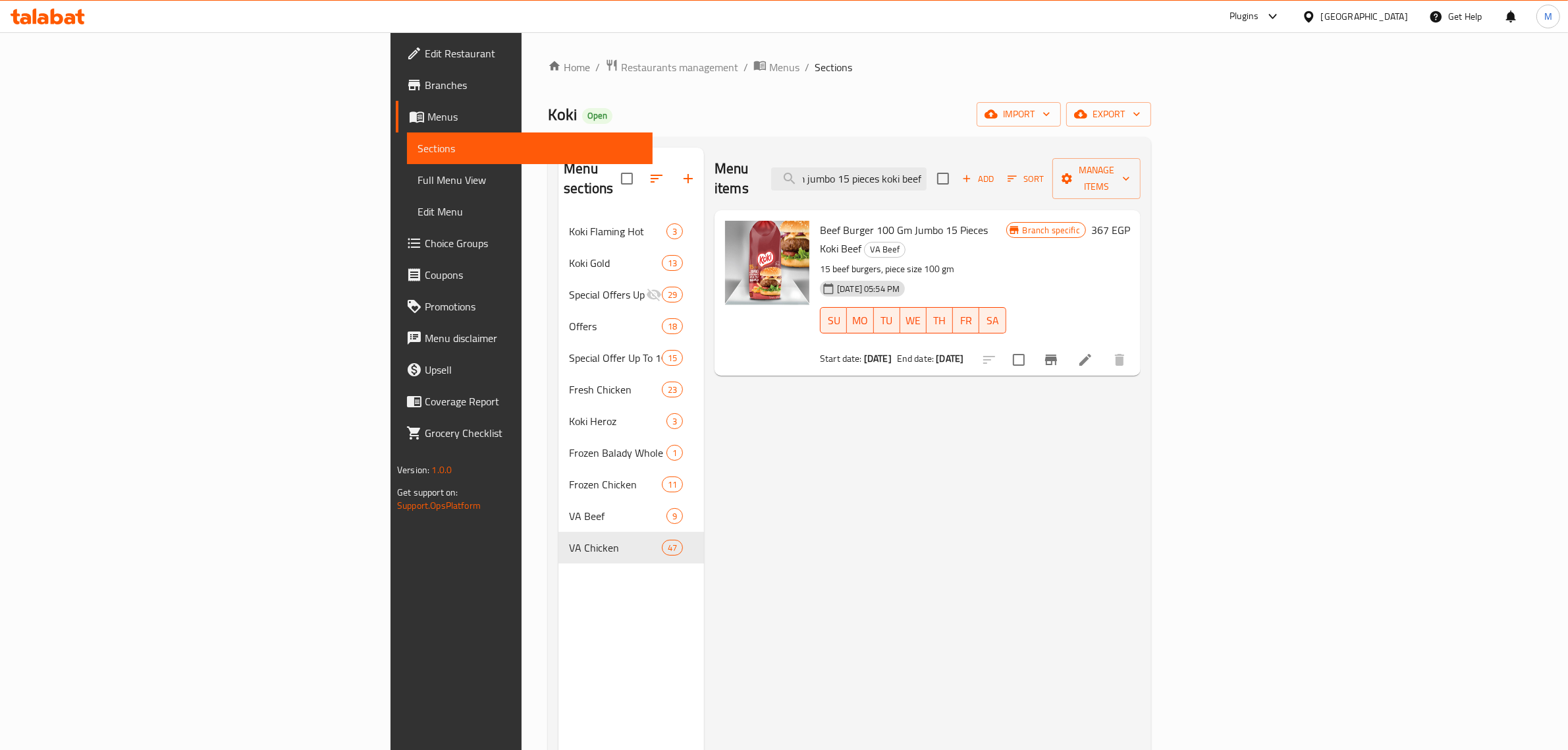
scroll to position [0, 0]
click at [926, 172] on input "Beef burger 100 gm jumbo 15 pieces koki beef" at bounding box center [849, 178] width 156 height 23
paste input "Koki Gold breaded shrimp 300 gm"
click at [926, 167] on input "Koki Gold breaded shrimp 300 gm" at bounding box center [849, 178] width 156 height 23
paste input "Beef Burger Koki 55 Gm 8 PCS"
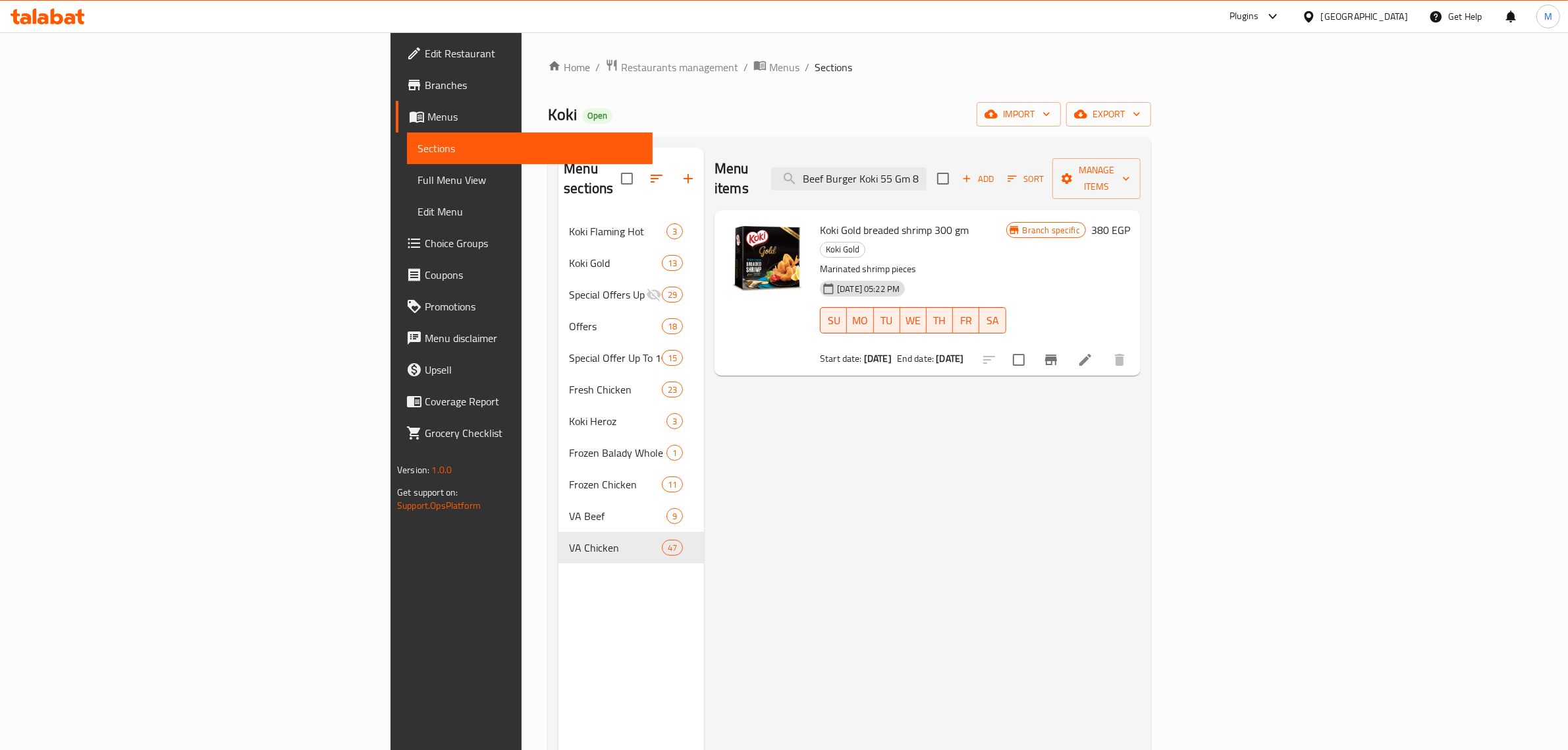
scroll to position [0, 15]
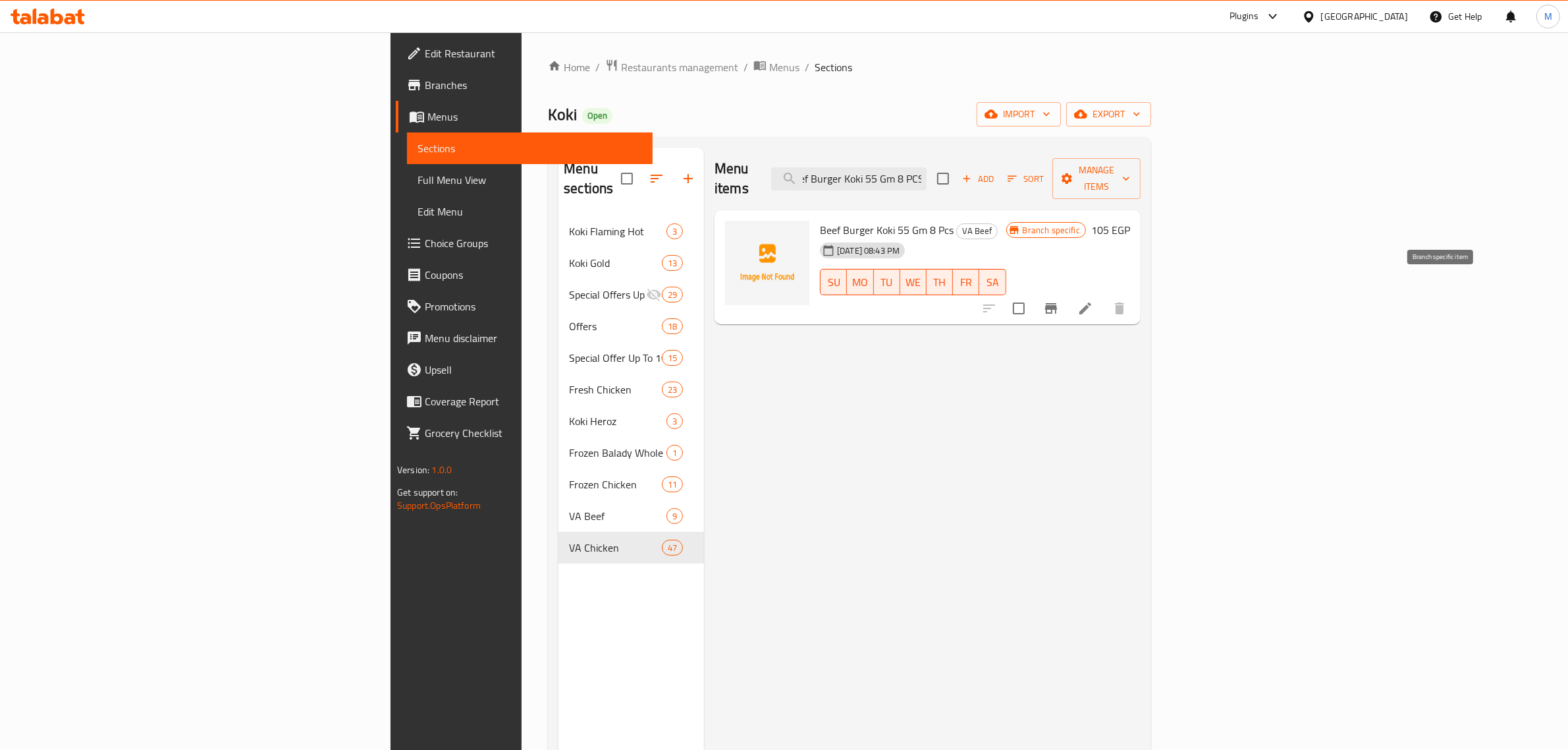
type input "Beef Burger Koki 55 Gm 8 PCS"
click at [1059, 301] on icon "Branch-specific-item" at bounding box center [1051, 308] width 16 height 16
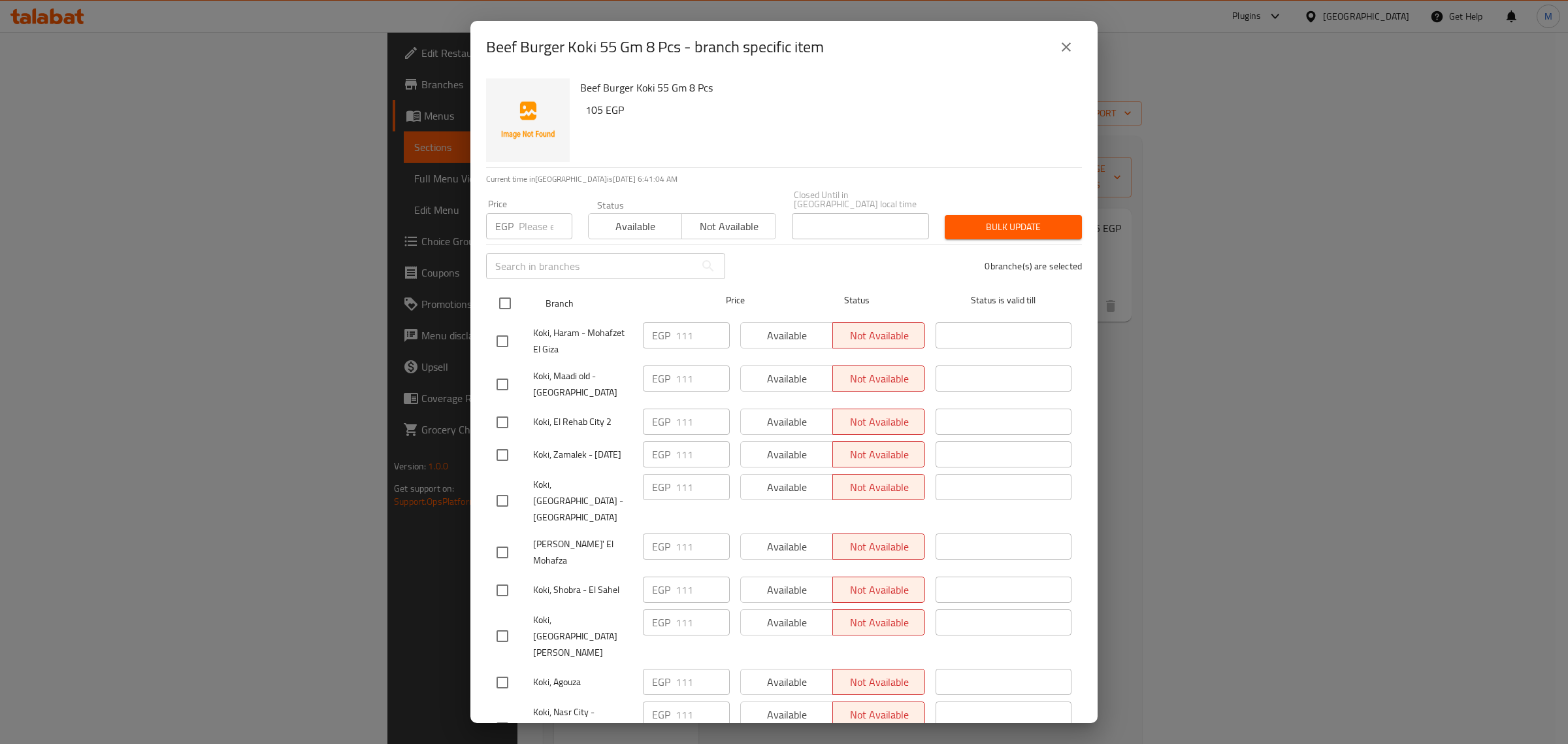
click at [504, 295] on input "checkbox" at bounding box center [505, 303] width 27 height 27
checkbox input "true"
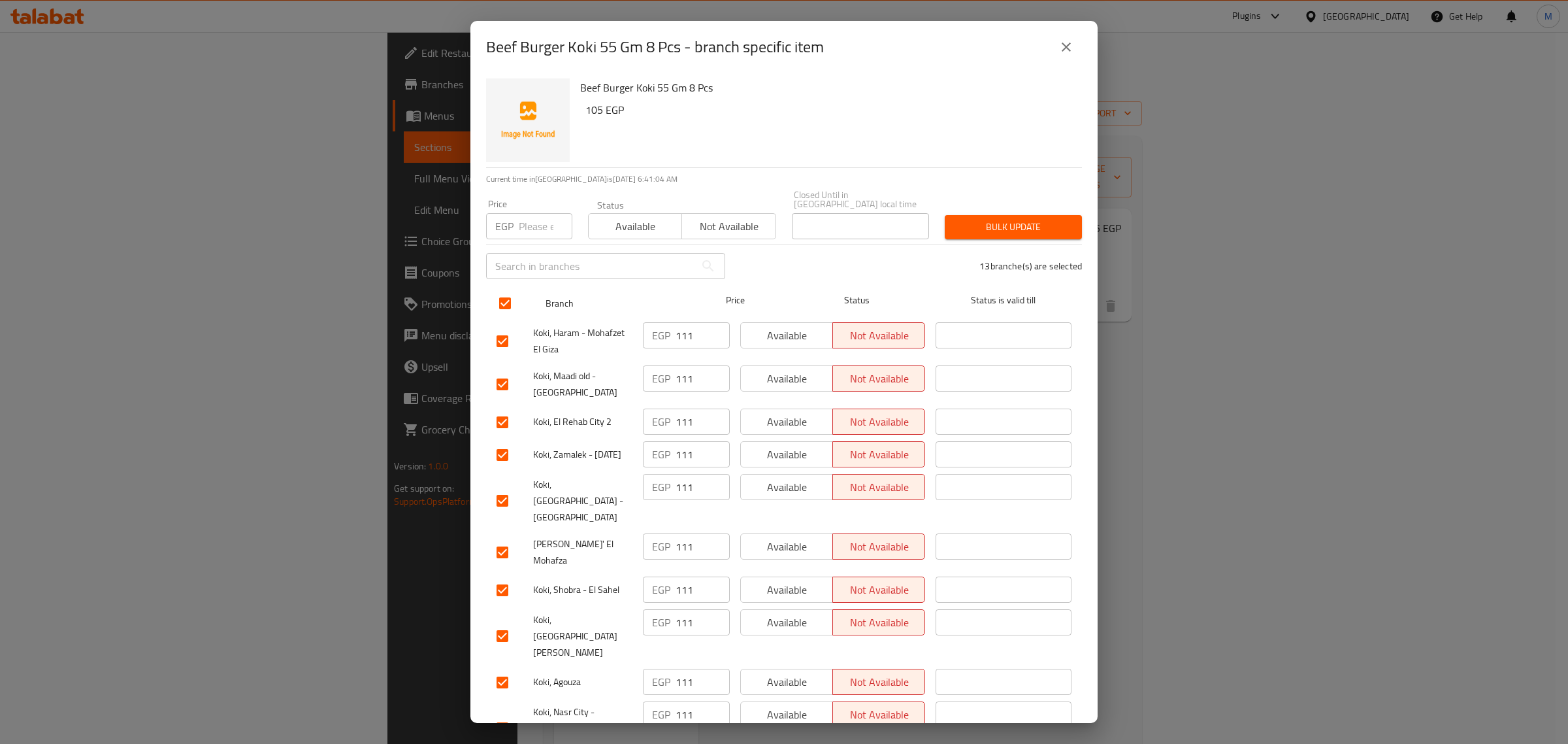
checkbox input "true"
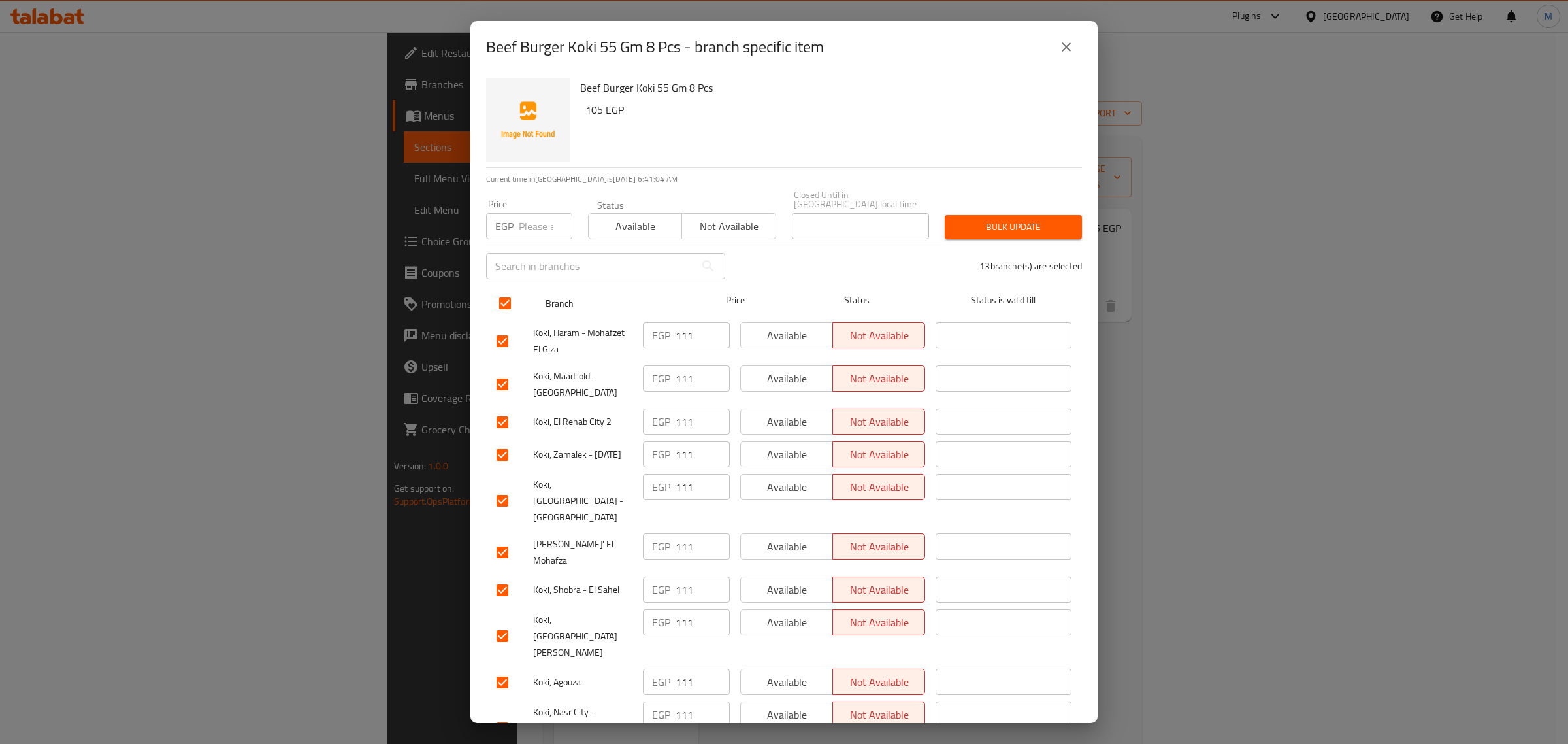
checkbox input "true"
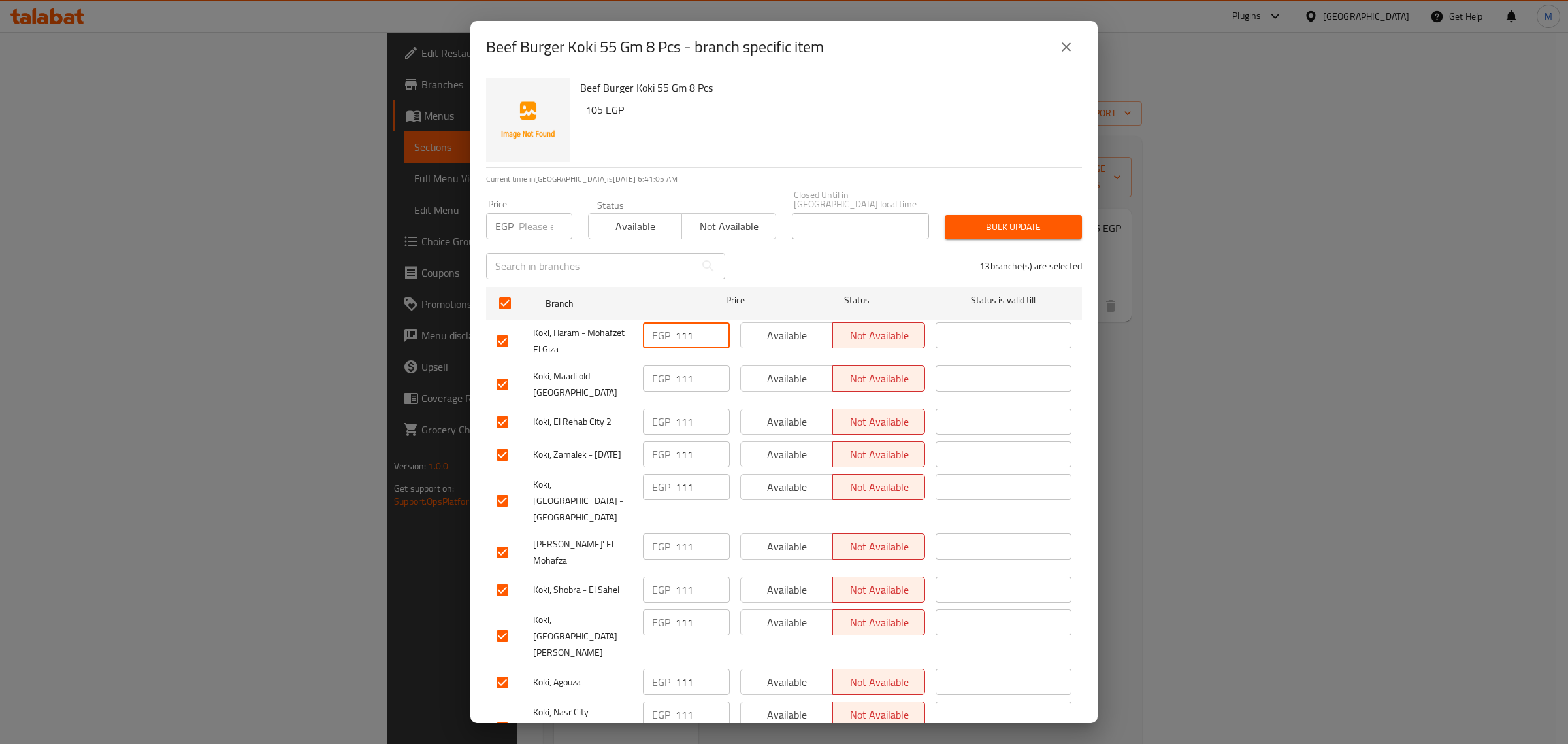
click at [695, 322] on input "111" at bounding box center [702, 335] width 54 height 26
click at [1072, 52] on icon "close" at bounding box center [1066, 47] width 15 height 15
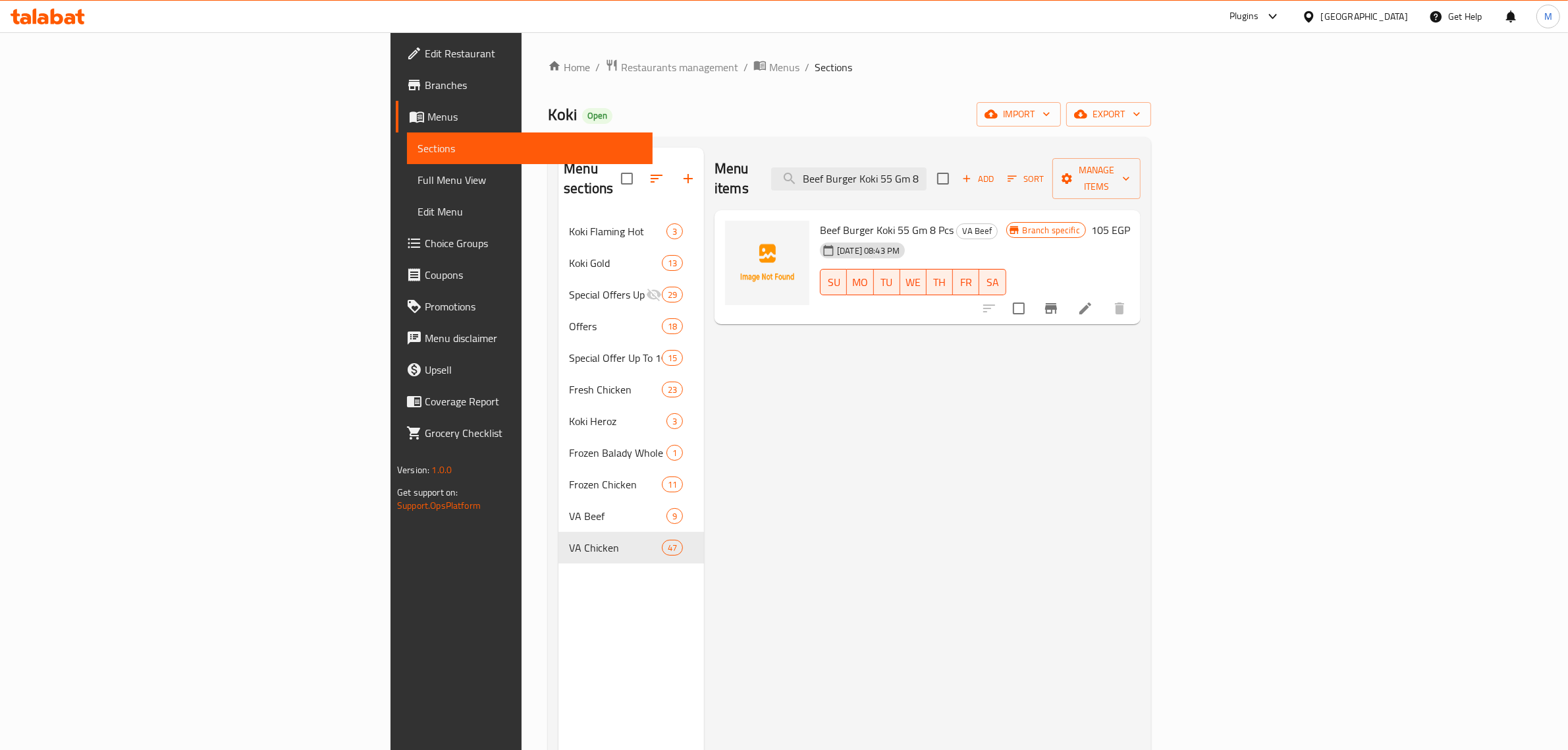
click at [1130, 221] on h6 "105 EGP" at bounding box center [1111, 230] width 39 height 18
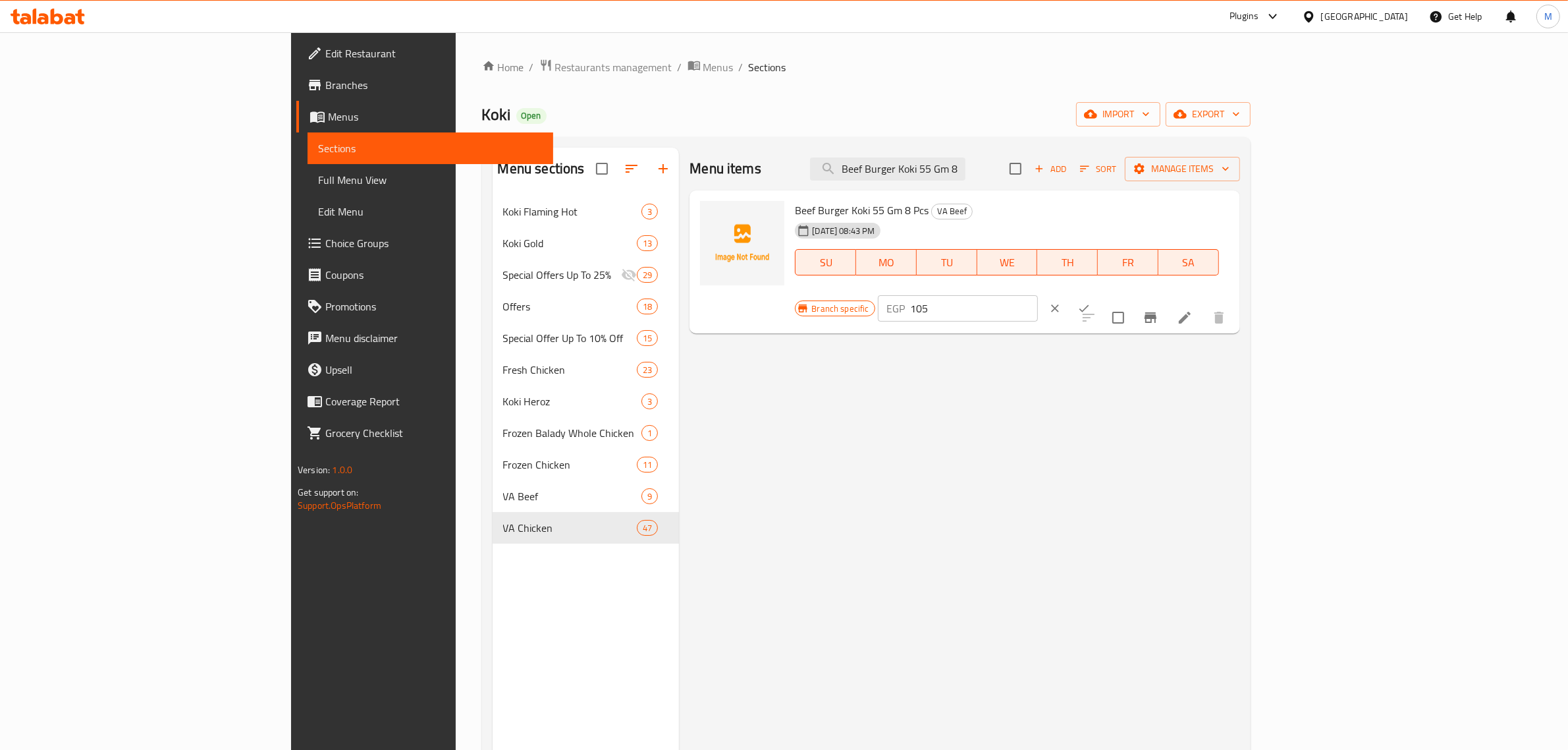
click at [1038, 295] on input "105" at bounding box center [974, 308] width 127 height 26
paste input "11"
type input "111"
click at [1091, 301] on icon "ok" at bounding box center [1084, 307] width 13 height 13
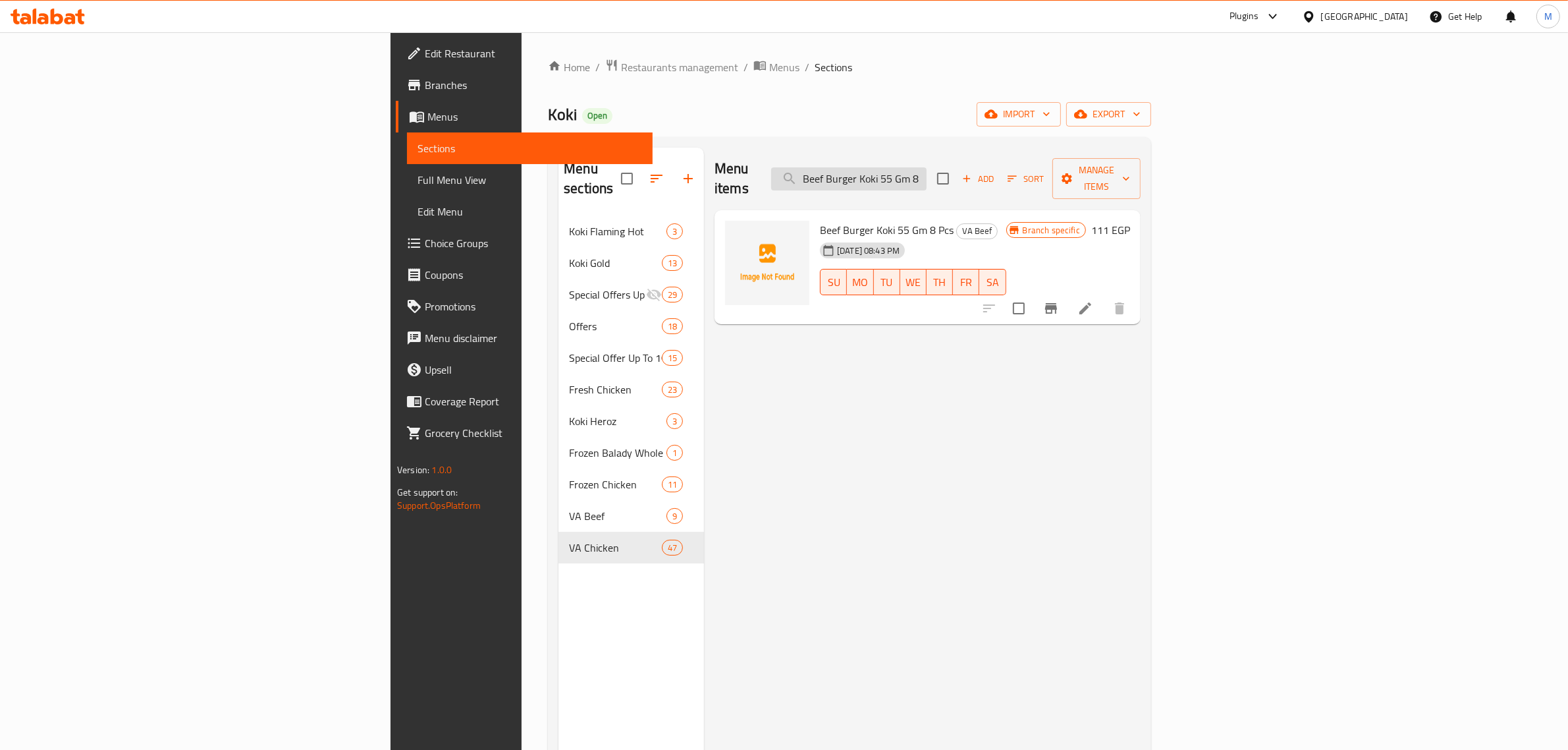
click at [926, 167] on input "Beef Burger Koki 55 Gm 8 PCS" at bounding box center [849, 178] width 156 height 23
paste input "Koki Gold Gourmet Burger 6 Pieces"
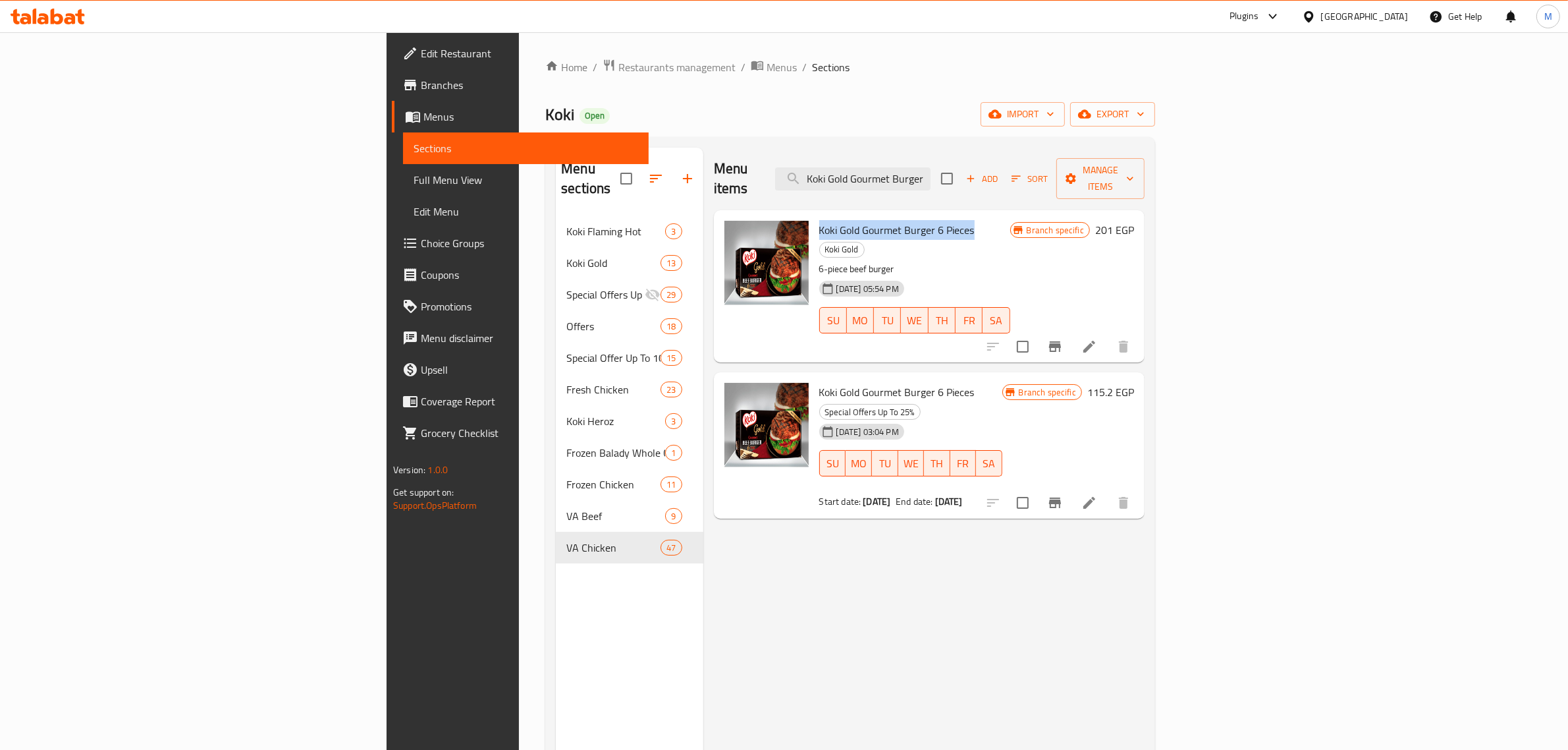
drag, startPoint x: 877, startPoint y: 210, endPoint x: 723, endPoint y: 214, distance: 154.1
click at [819, 221] on h6 "Koki Gold Gourmet Burger 6 Pieces Koki Gold" at bounding box center [914, 239] width 191 height 37
copy span "Koki Gold Gourmet Burger 6 Pieces"
click at [931, 167] on input "Koki Gold Gourmet Burger 6 Pieces" at bounding box center [853, 178] width 156 height 23
paste input "[US_STATE] Hot Dog 5 Pieces"
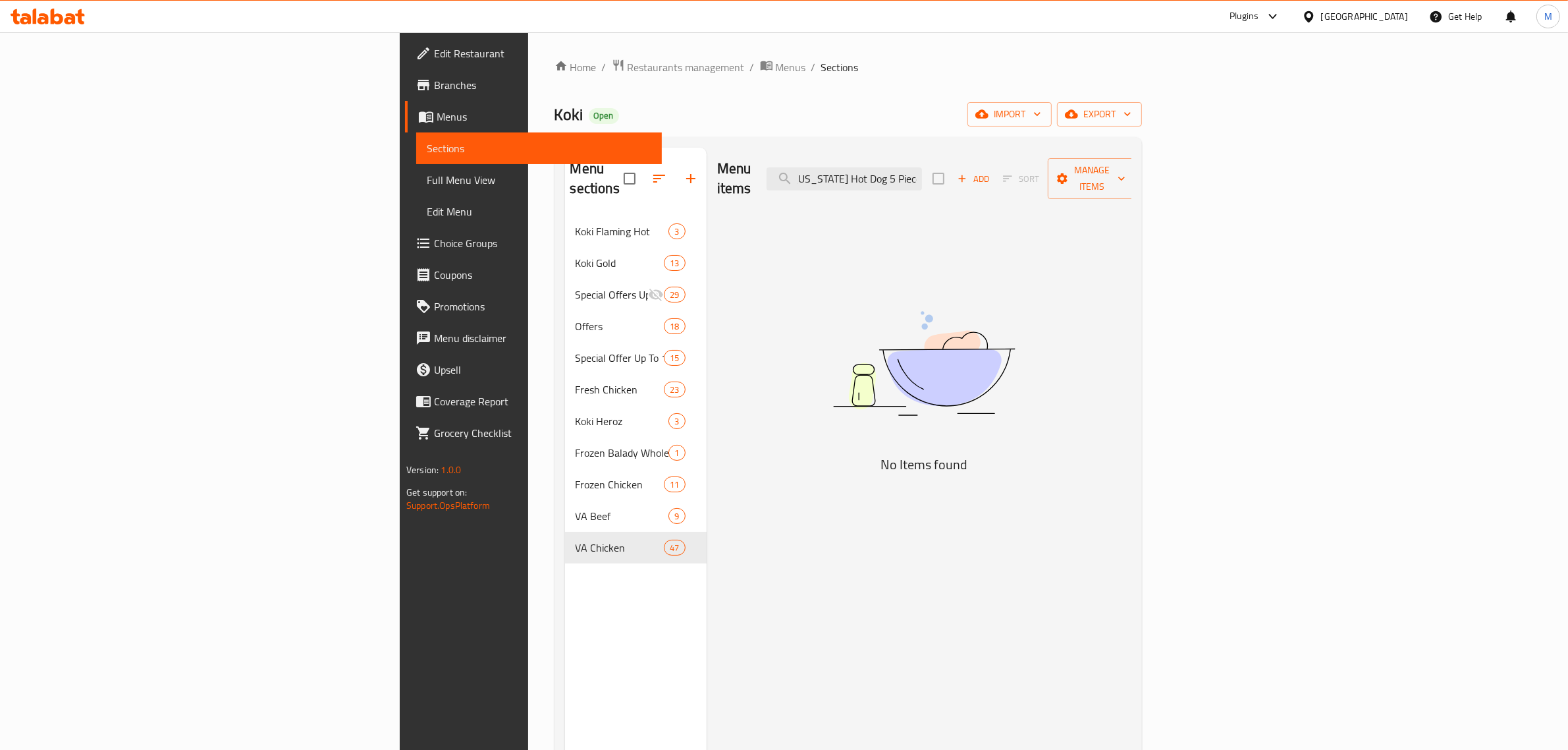
scroll to position [0, 45]
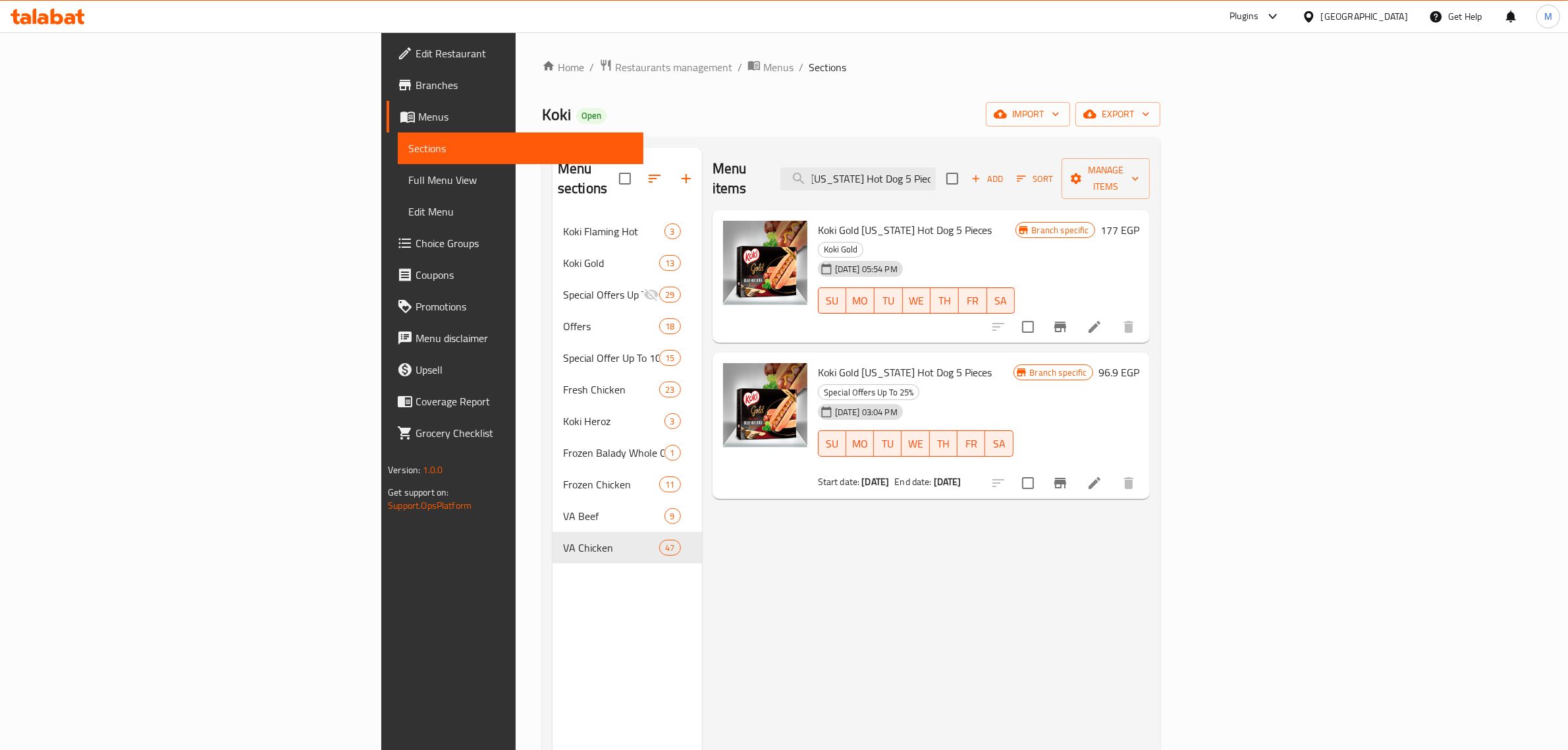
type input "Koki Gold [US_STATE] Hot Dog 5 Pieces"
drag, startPoint x: 885, startPoint y: 210, endPoint x: 725, endPoint y: 217, distance: 160.2
click at [818, 220] on span "Koki Gold [US_STATE] Hot Dog 5 Pieces" at bounding box center [906, 230] width 175 height 20
copy span "Koki Gold [US_STATE] Hot Dog 5 Pieces"
